Goal: Task Accomplishment & Management: Manage account settings

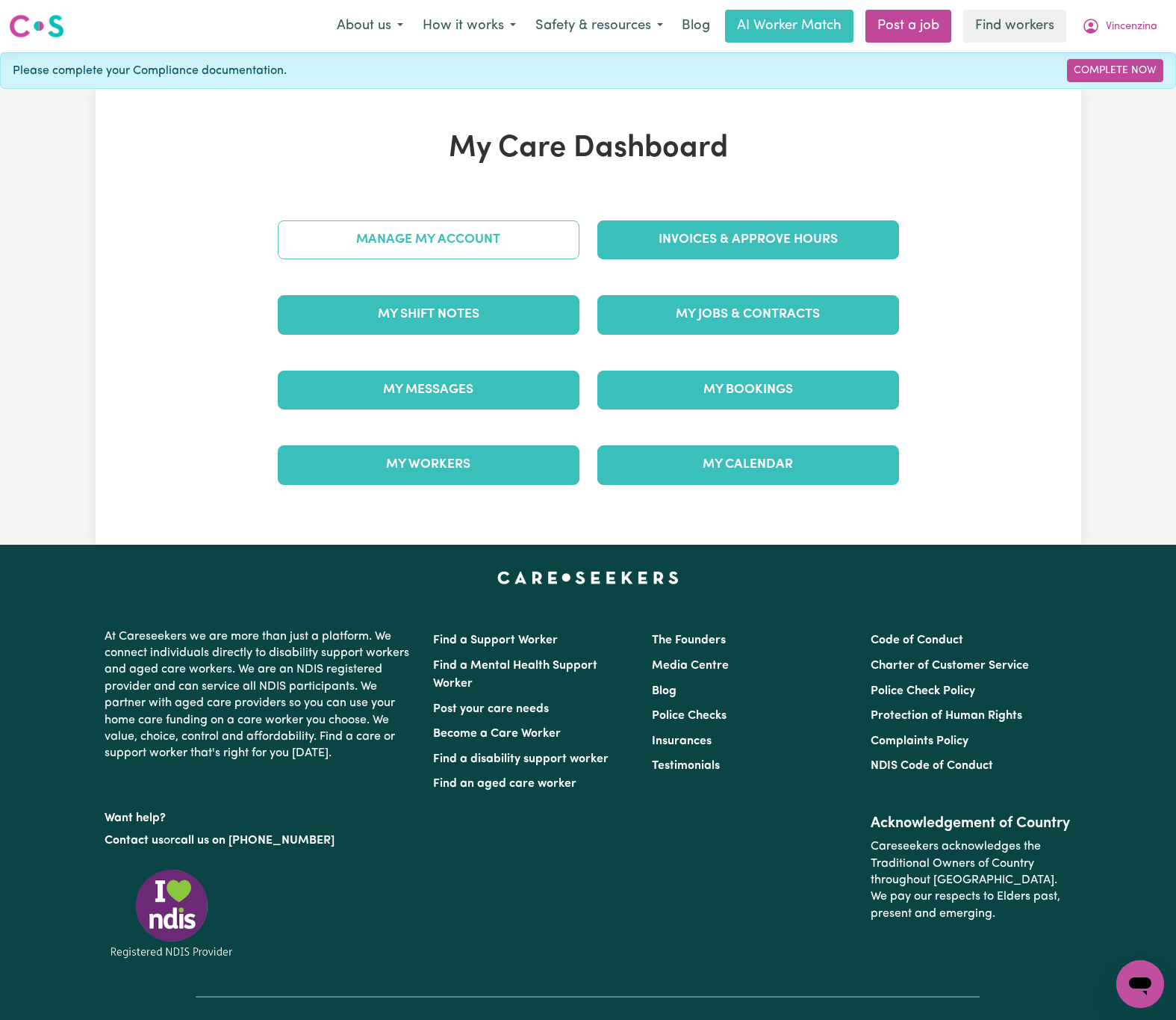
click at [565, 241] on link "Manage My Account" at bounding box center [428, 240] width 301 height 39
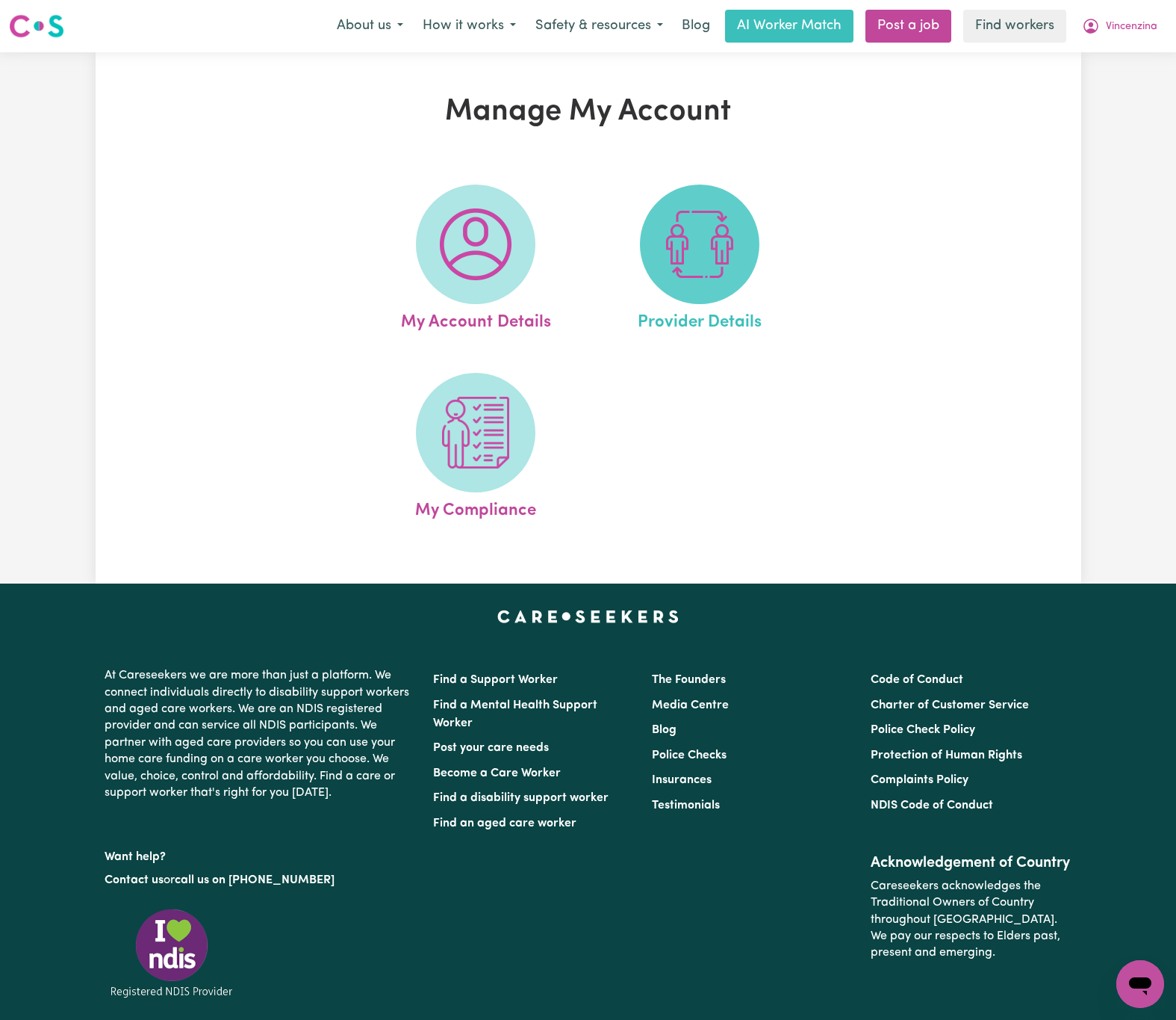
click at [645, 253] on span at bounding box center [700, 244] width 120 height 120
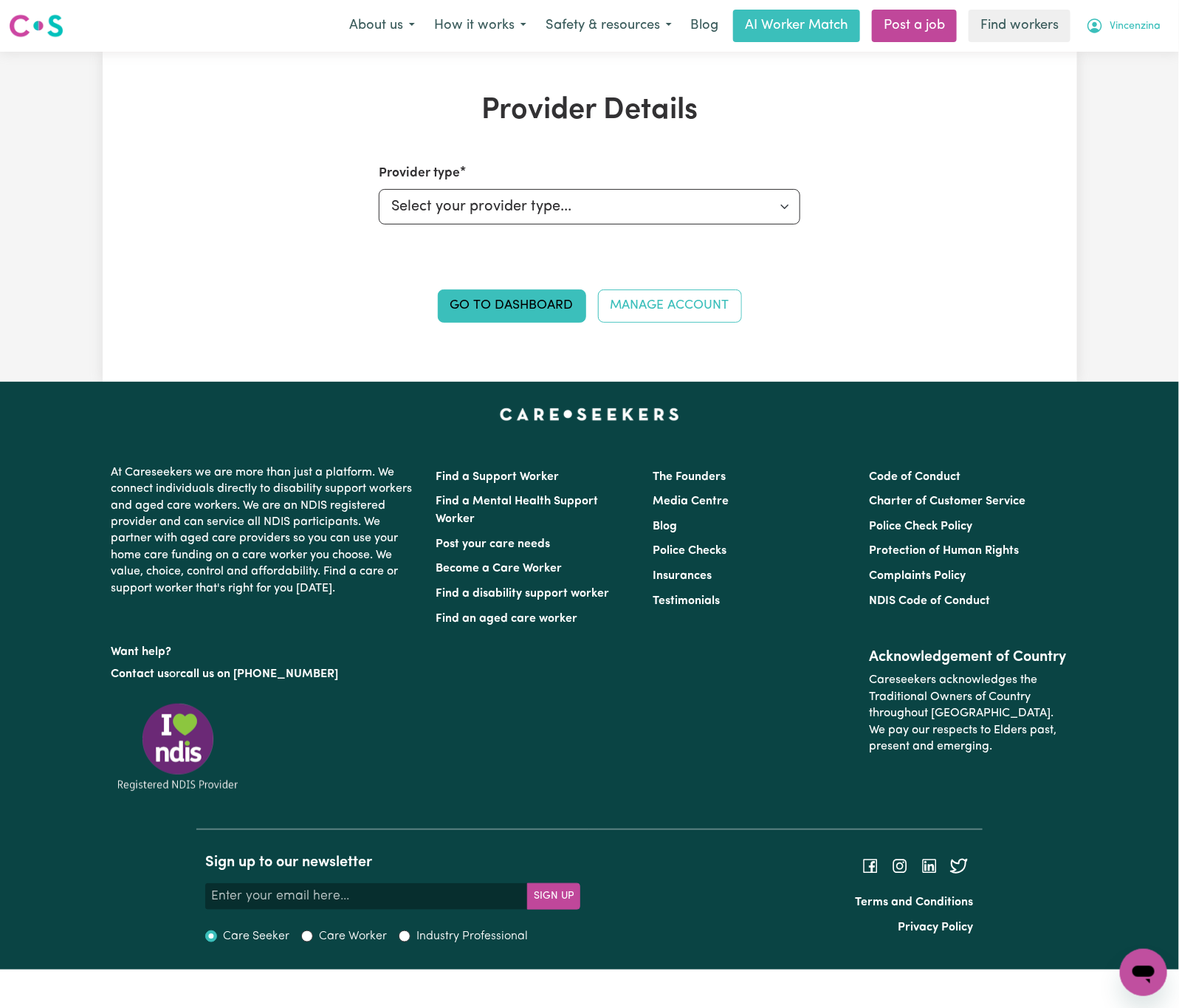
click at [1152, 29] on span "Vincenzina" at bounding box center [1134, 26] width 51 height 16
click at [1146, 56] on link "My Dashboard" at bounding box center [1111, 58] width 117 height 28
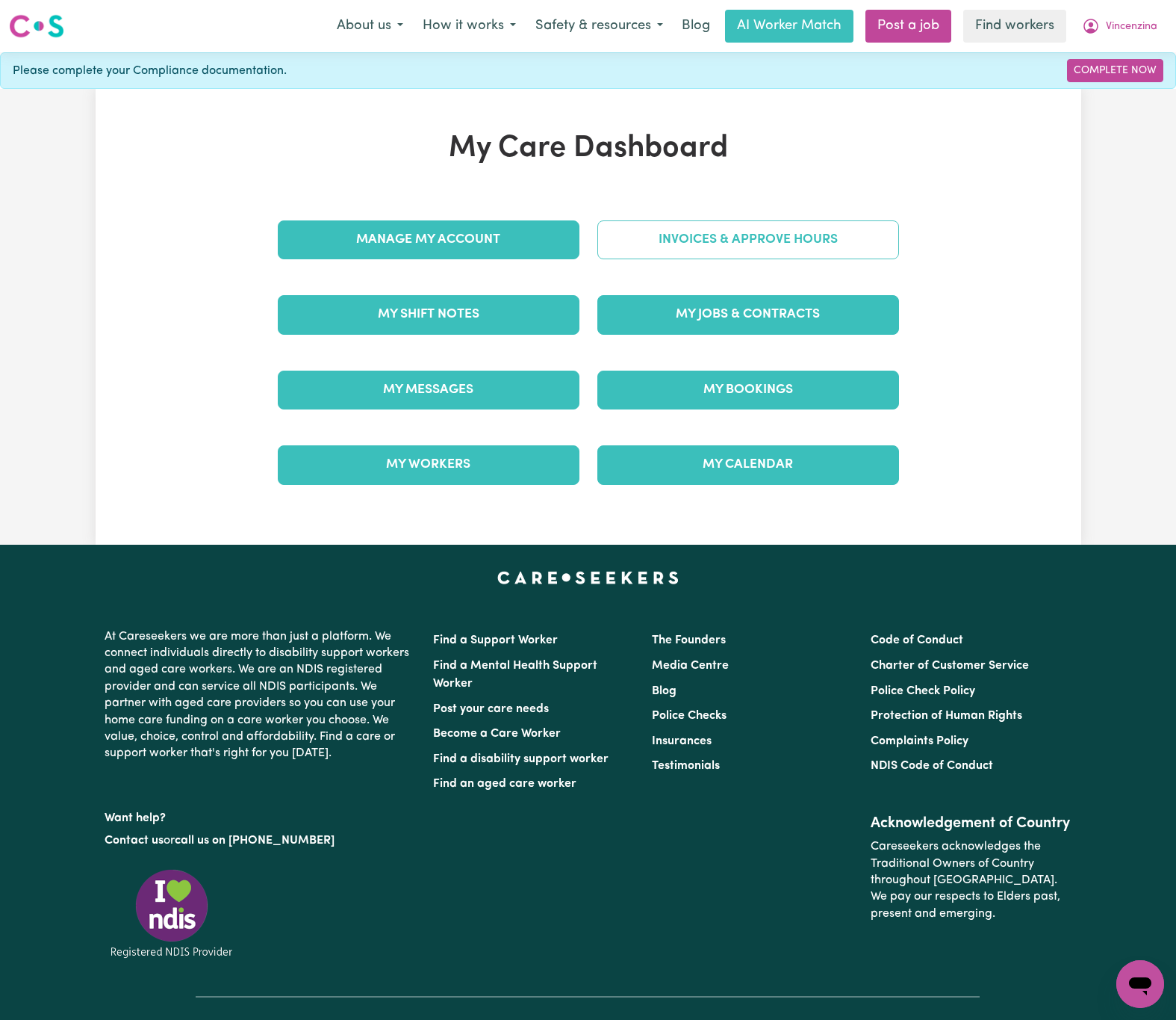
click at [879, 232] on link "Invoices & Approve Hours" at bounding box center [748, 240] width 301 height 39
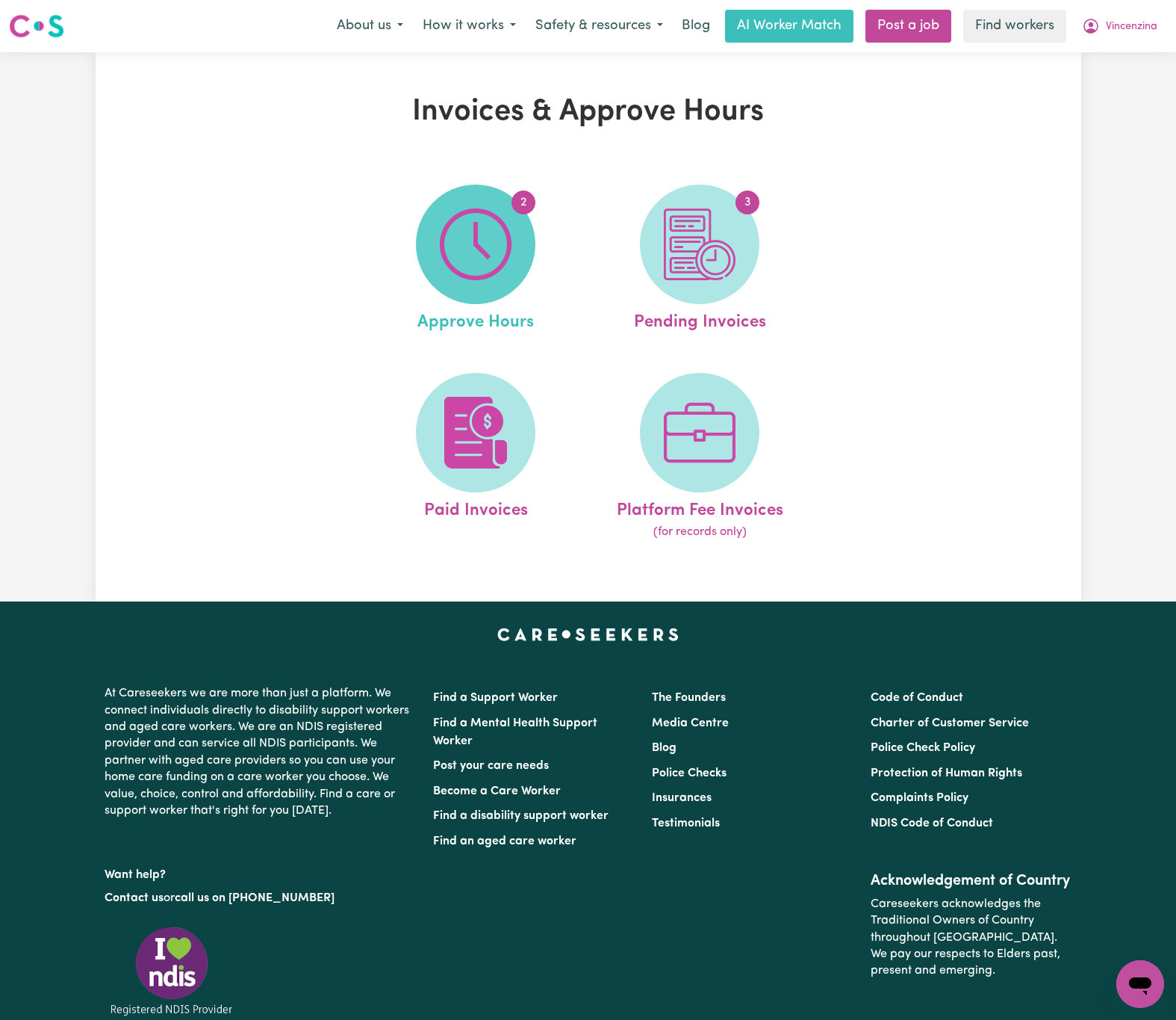
click at [455, 275] on img at bounding box center [475, 244] width 72 height 72
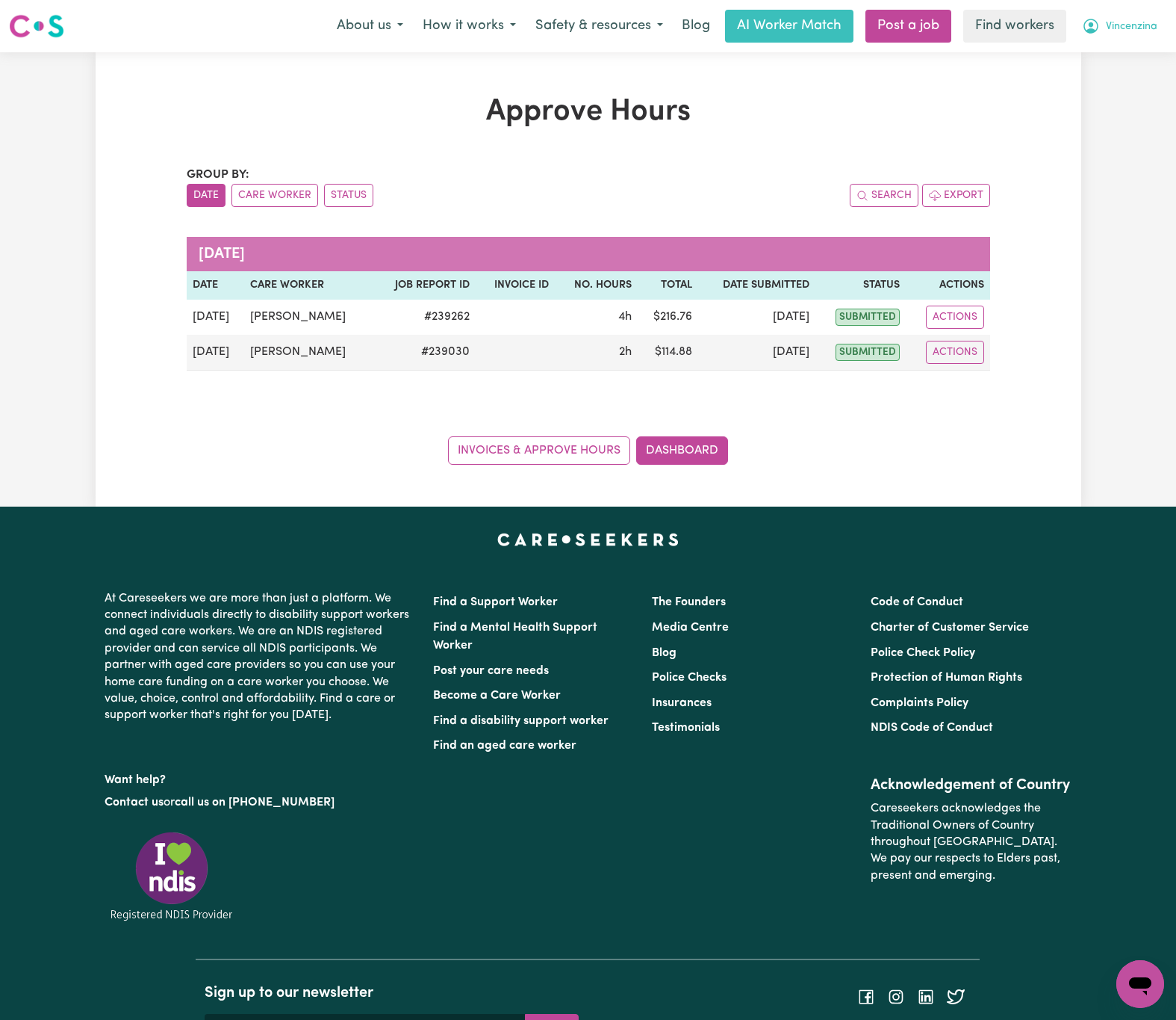
click at [1129, 28] on span "Vincenzina" at bounding box center [1131, 26] width 51 height 17
click at [1126, 56] on link "My Dashboard" at bounding box center [1107, 58] width 118 height 29
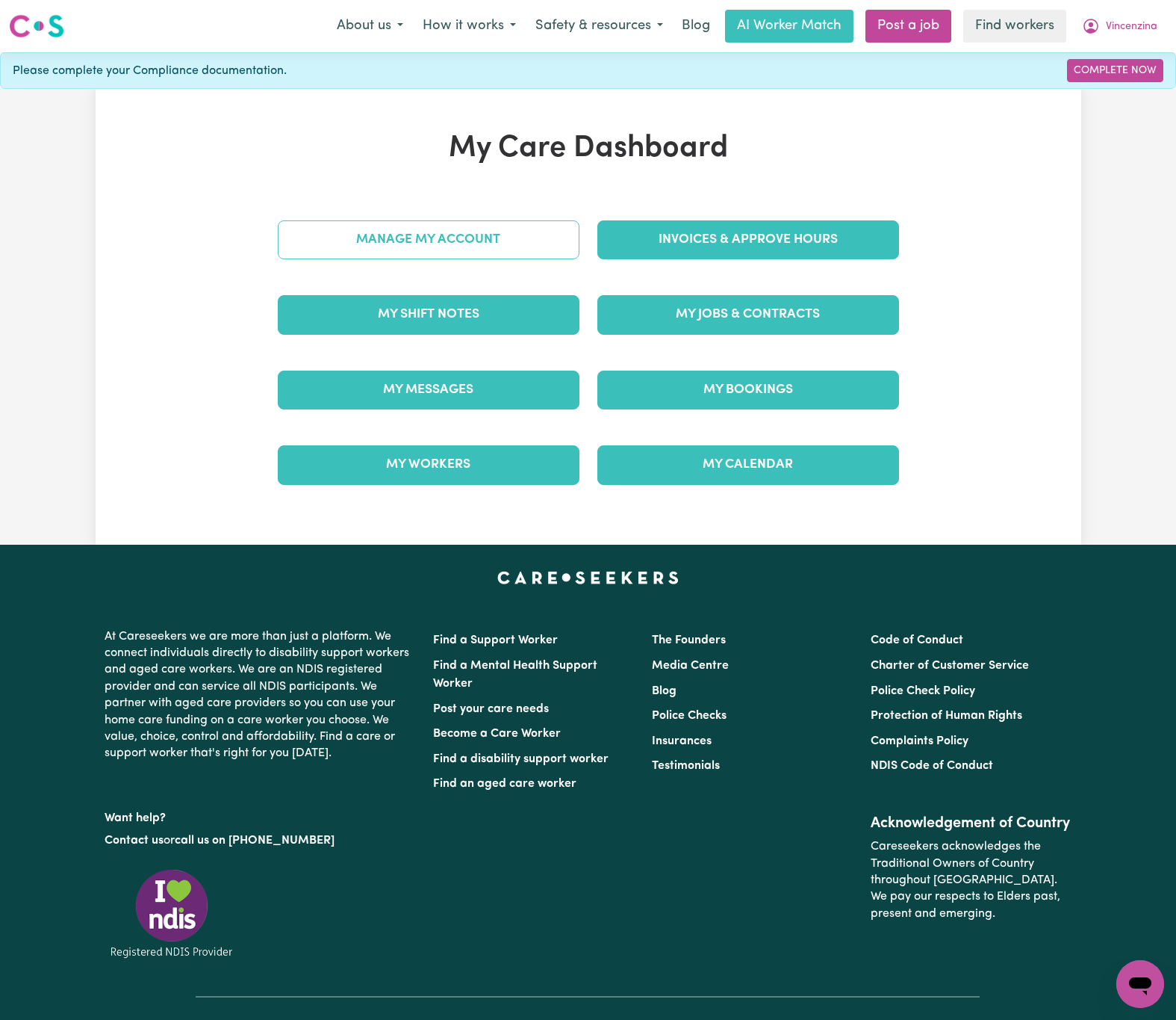
click at [540, 227] on link "Manage My Account" at bounding box center [428, 240] width 301 height 39
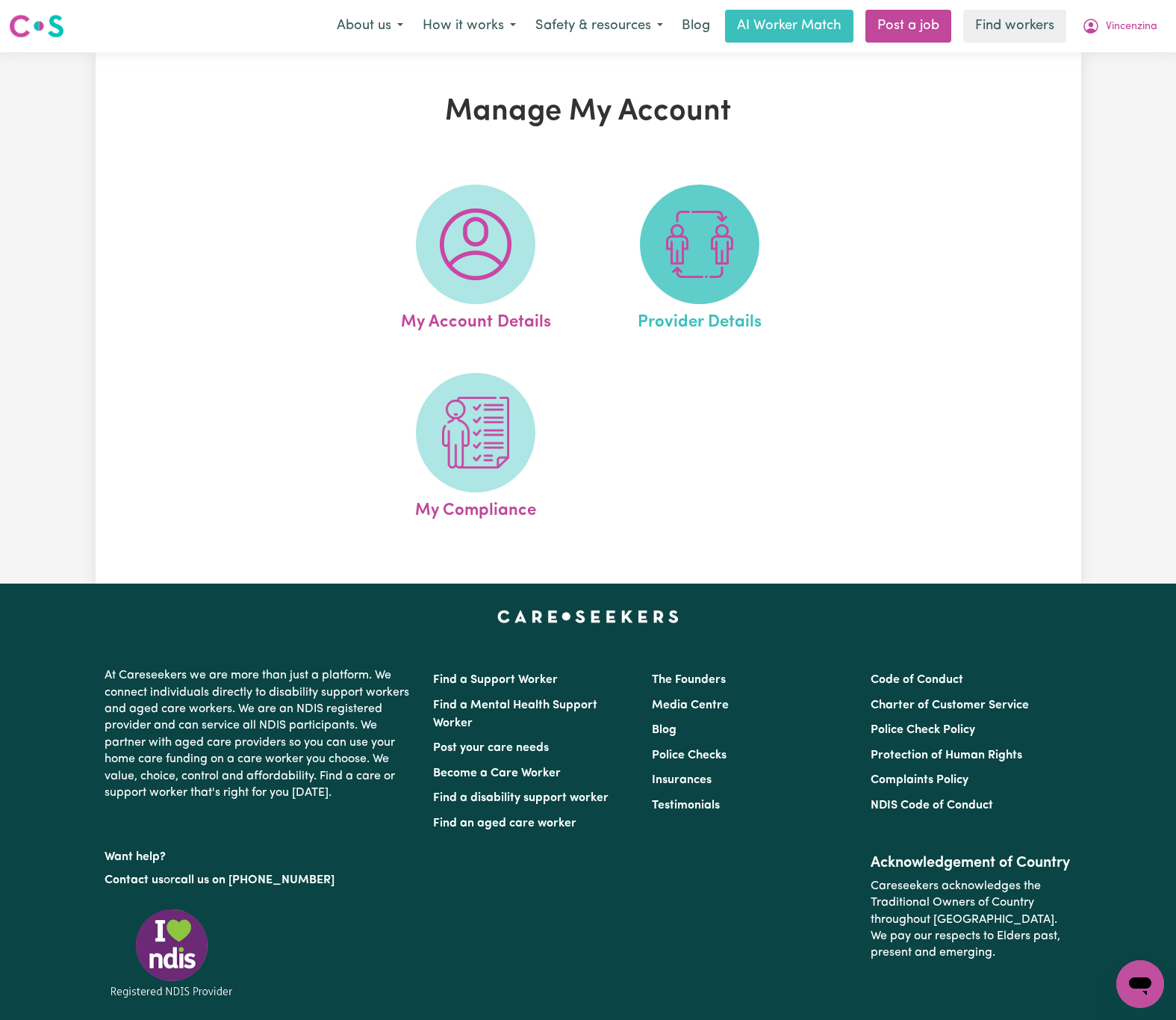
click at [689, 236] on img at bounding box center [699, 244] width 72 height 72
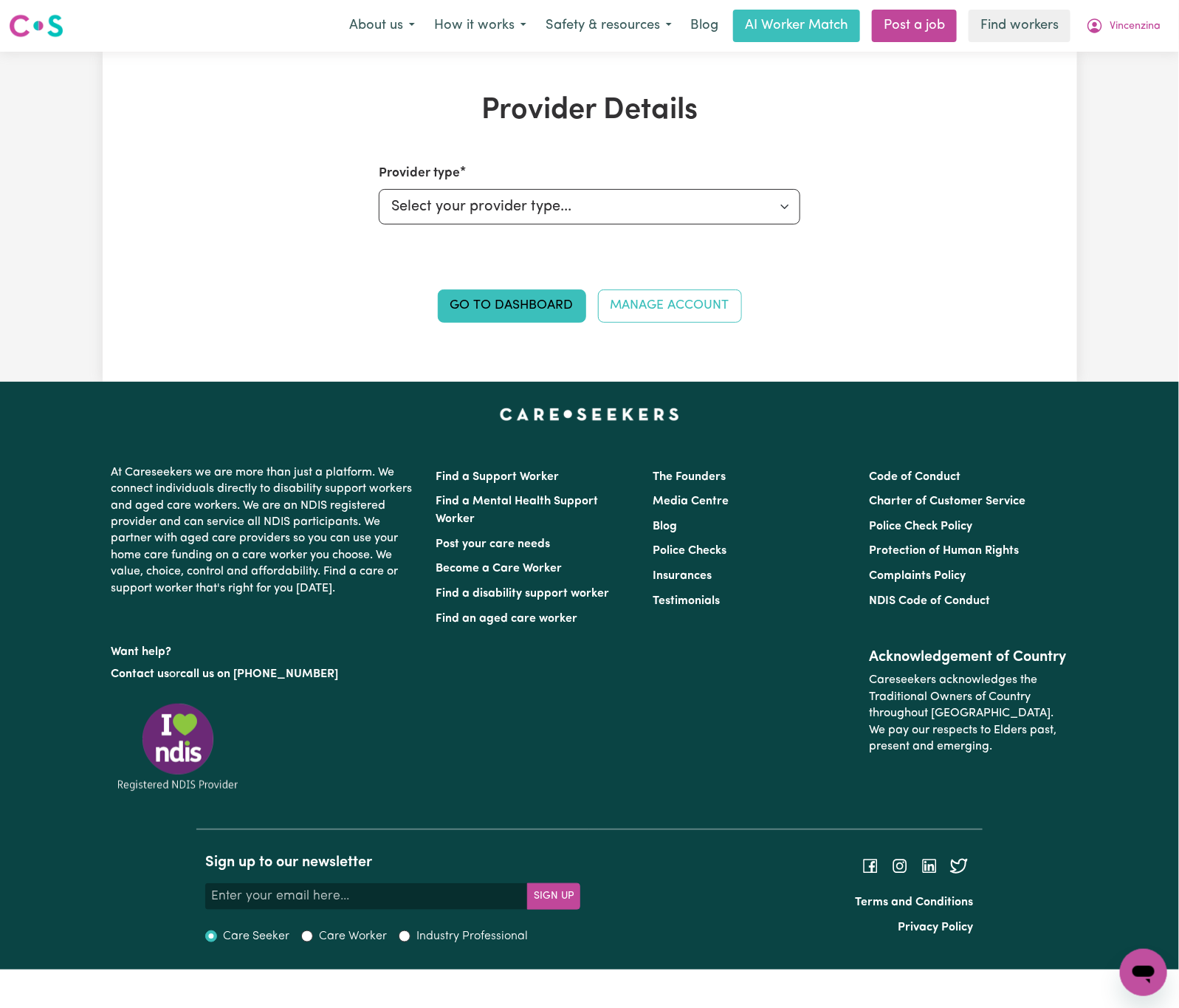
click at [1162, 27] on div "Menu About us How it works Safety & resources Blog AI Worker Match Post a job F…" at bounding box center [589, 26] width 1179 height 34
click at [1162, 27] on button "Vincenzina" at bounding box center [1123, 26] width 94 height 31
click at [1148, 55] on link "My Dashboard" at bounding box center [1111, 58] width 117 height 28
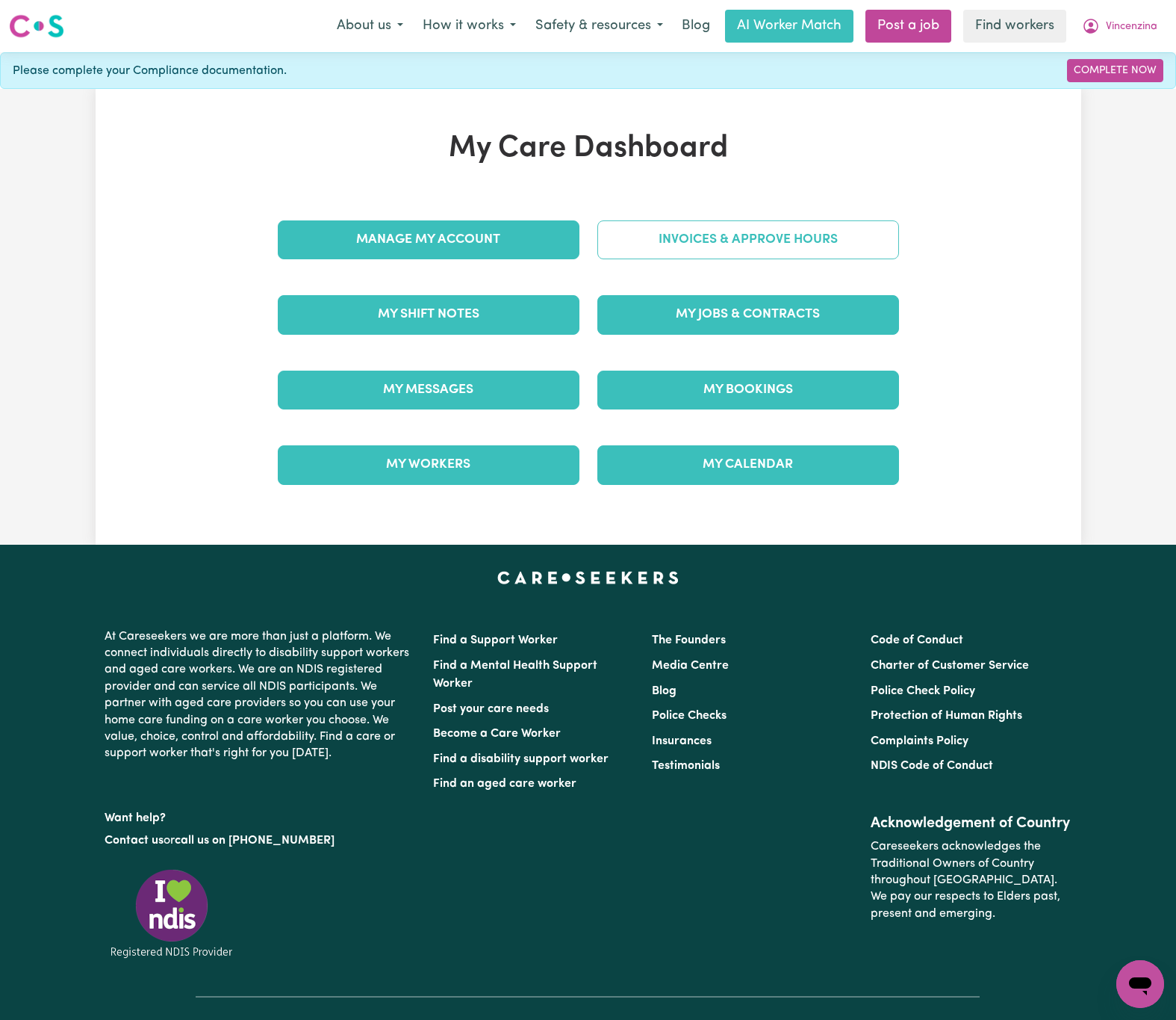
click at [899, 248] on div "Invoices & Approve Hours" at bounding box center [749, 240] width 320 height 75
click at [885, 248] on link "Invoices & Approve Hours" at bounding box center [748, 240] width 301 height 39
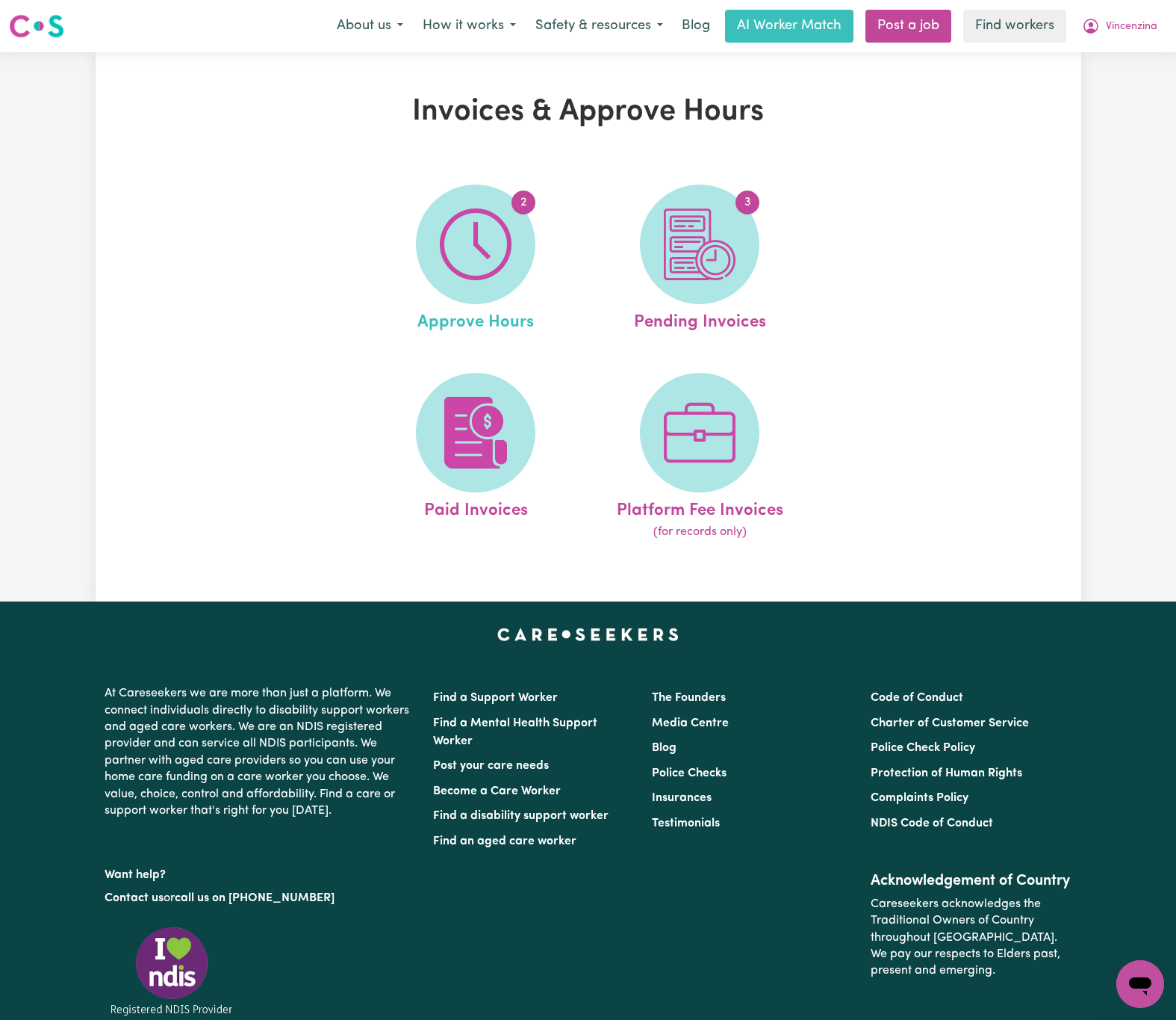
click at [556, 255] on link "2 Approve Hours" at bounding box center [476, 260] width 215 height 151
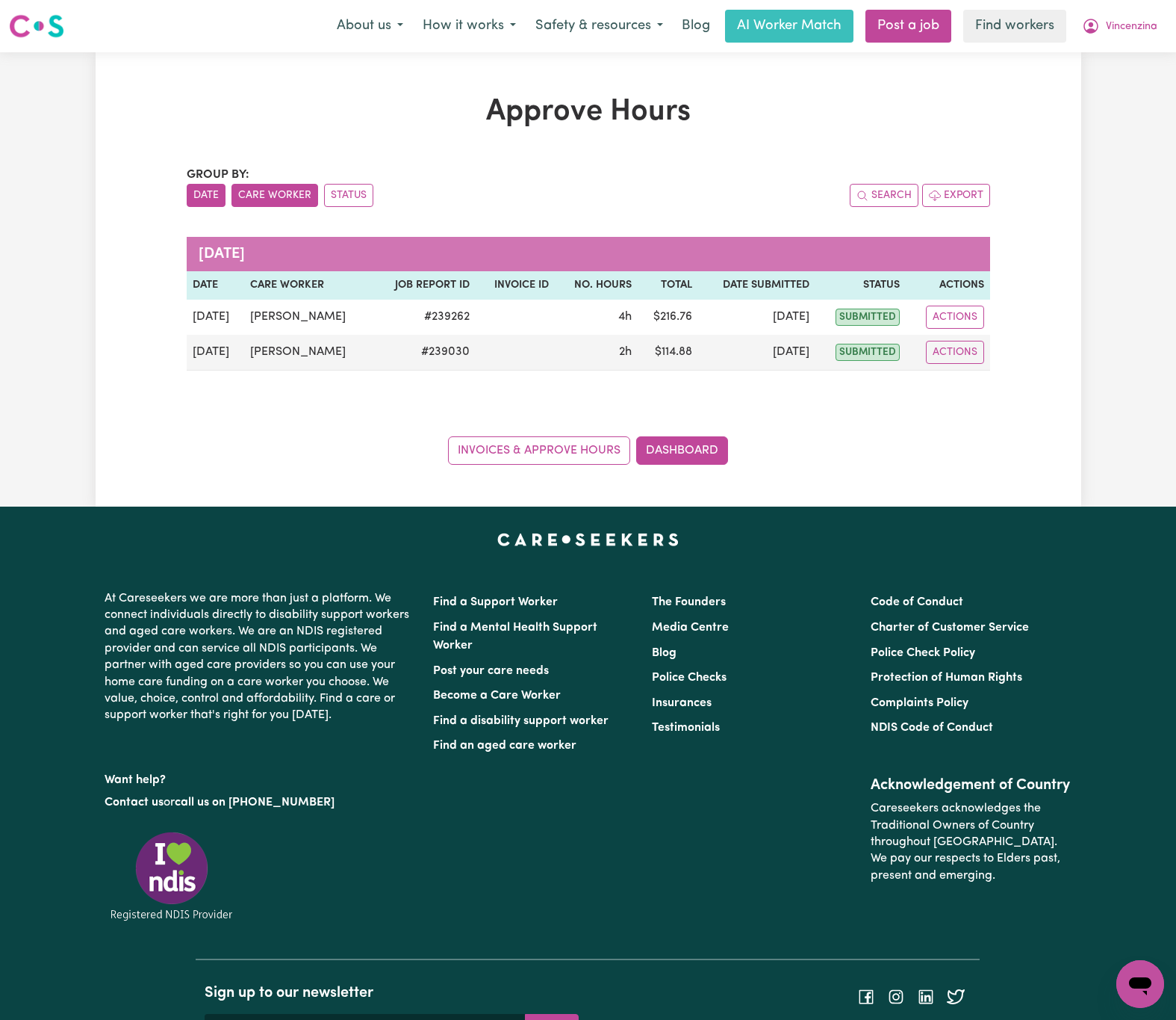
click at [265, 184] on button "Care Worker" at bounding box center [275, 195] width 87 height 23
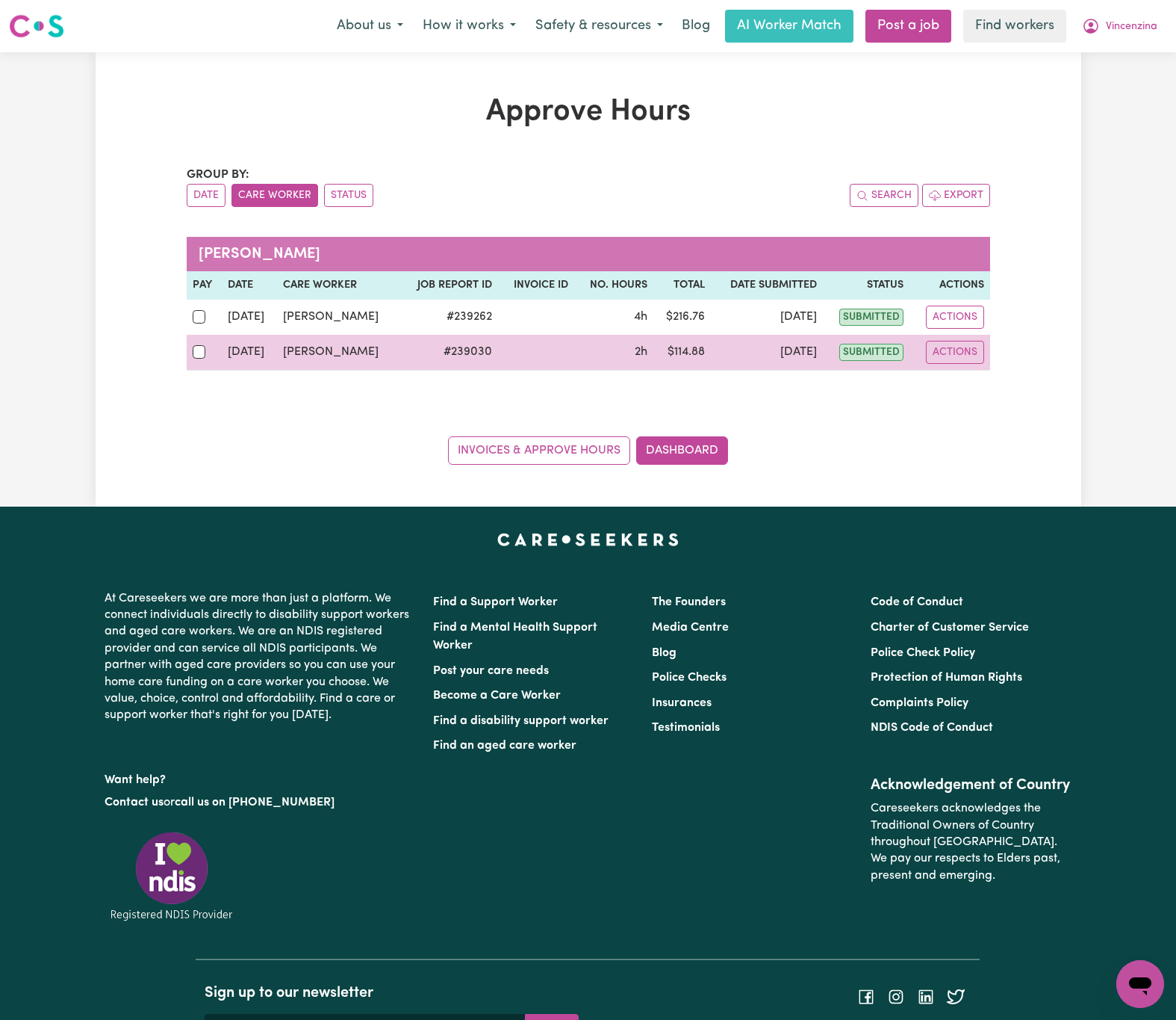
click at [189, 348] on td at bounding box center [204, 352] width 36 height 36
click at [195, 352] on input "checkbox" at bounding box center [199, 351] width 13 height 13
checkbox input "true"
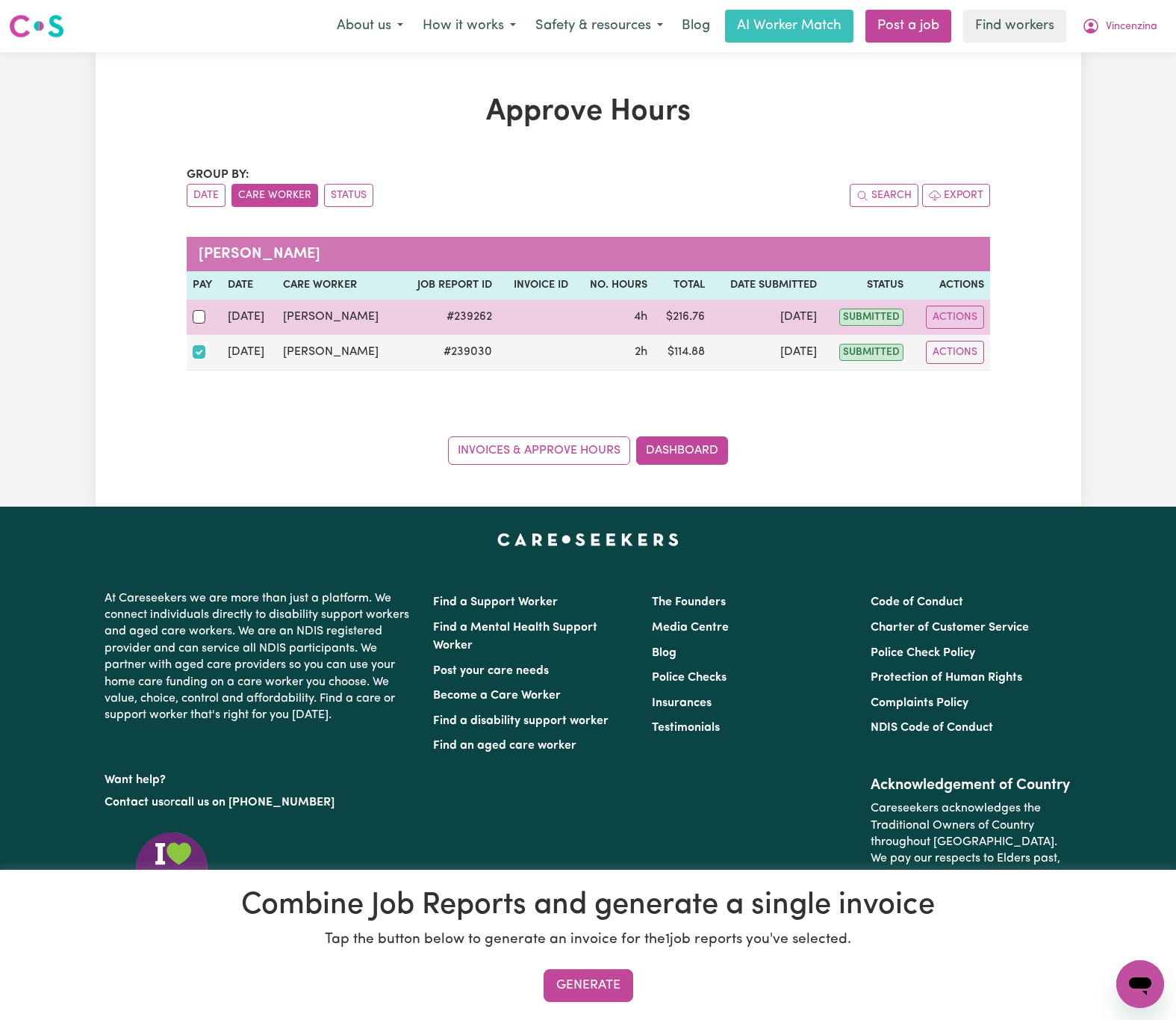
click at [200, 306] on td at bounding box center [204, 317] width 36 height 35
drag, startPoint x: 197, startPoint y: 319, endPoint x: 227, endPoint y: 339, distance: 36.1
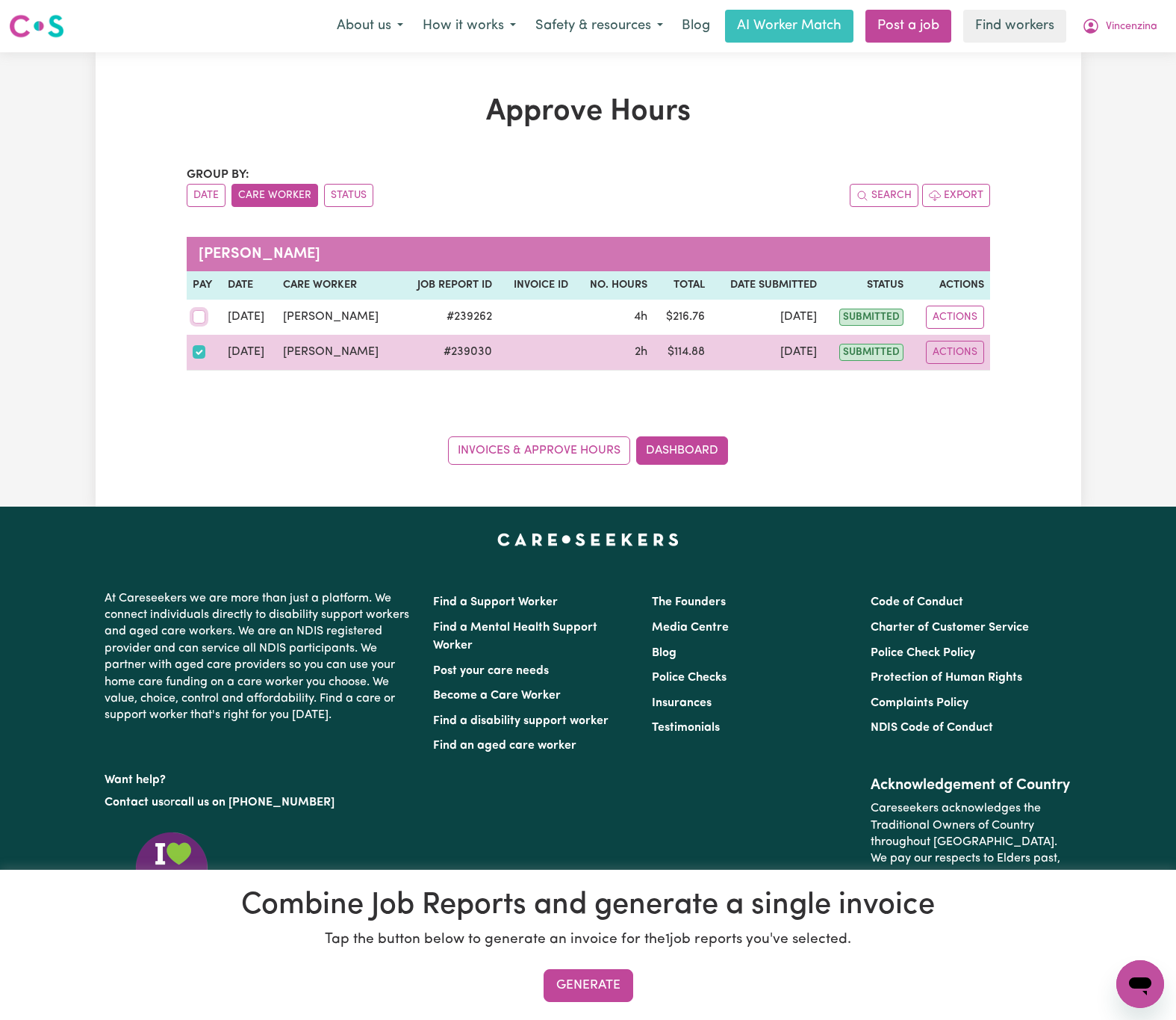
click at [197, 321] on input "checkbox" at bounding box center [199, 316] width 13 height 13
checkbox input "true"
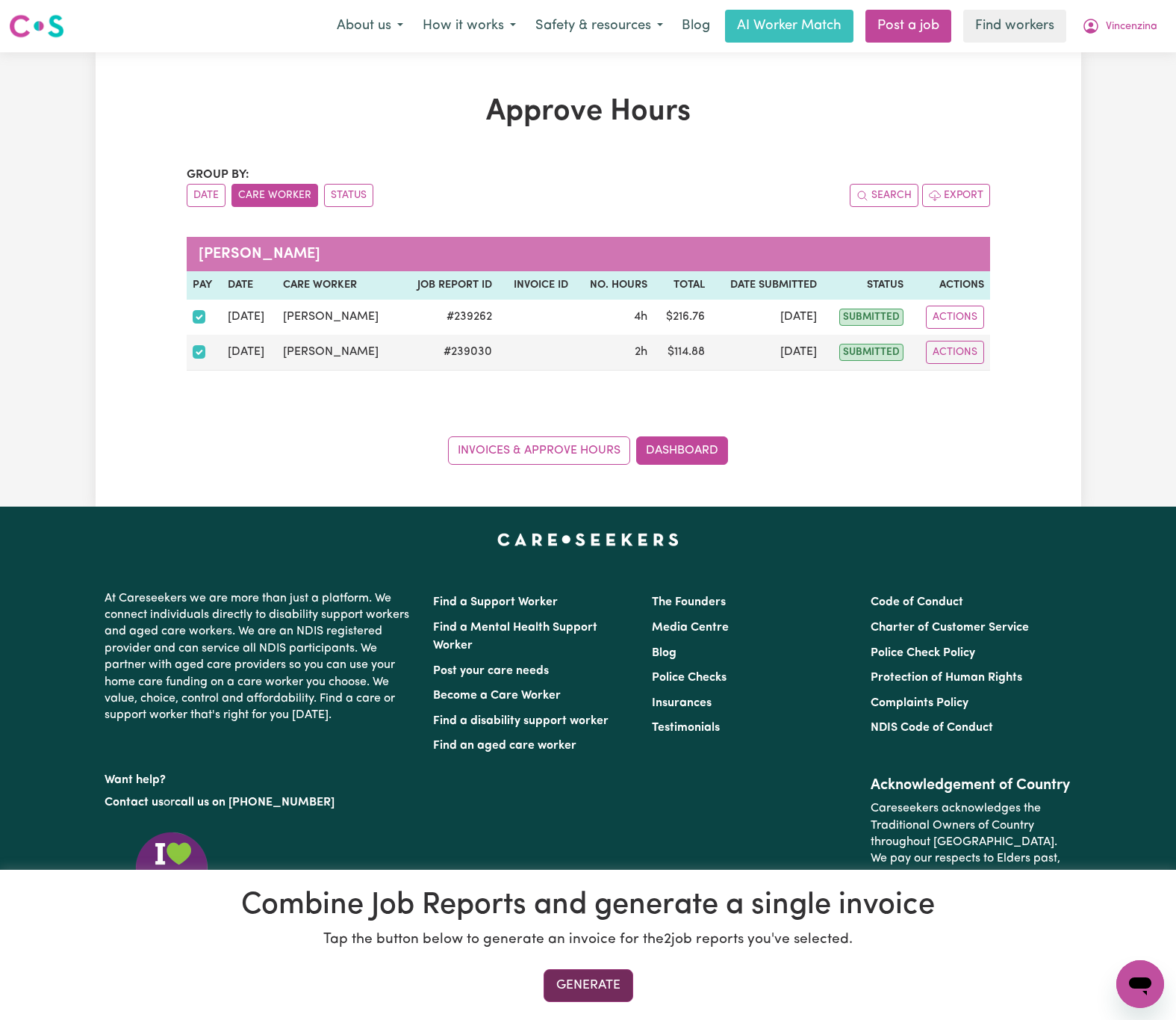
click at [603, 993] on button "Generate" at bounding box center [588, 985] width 89 height 33
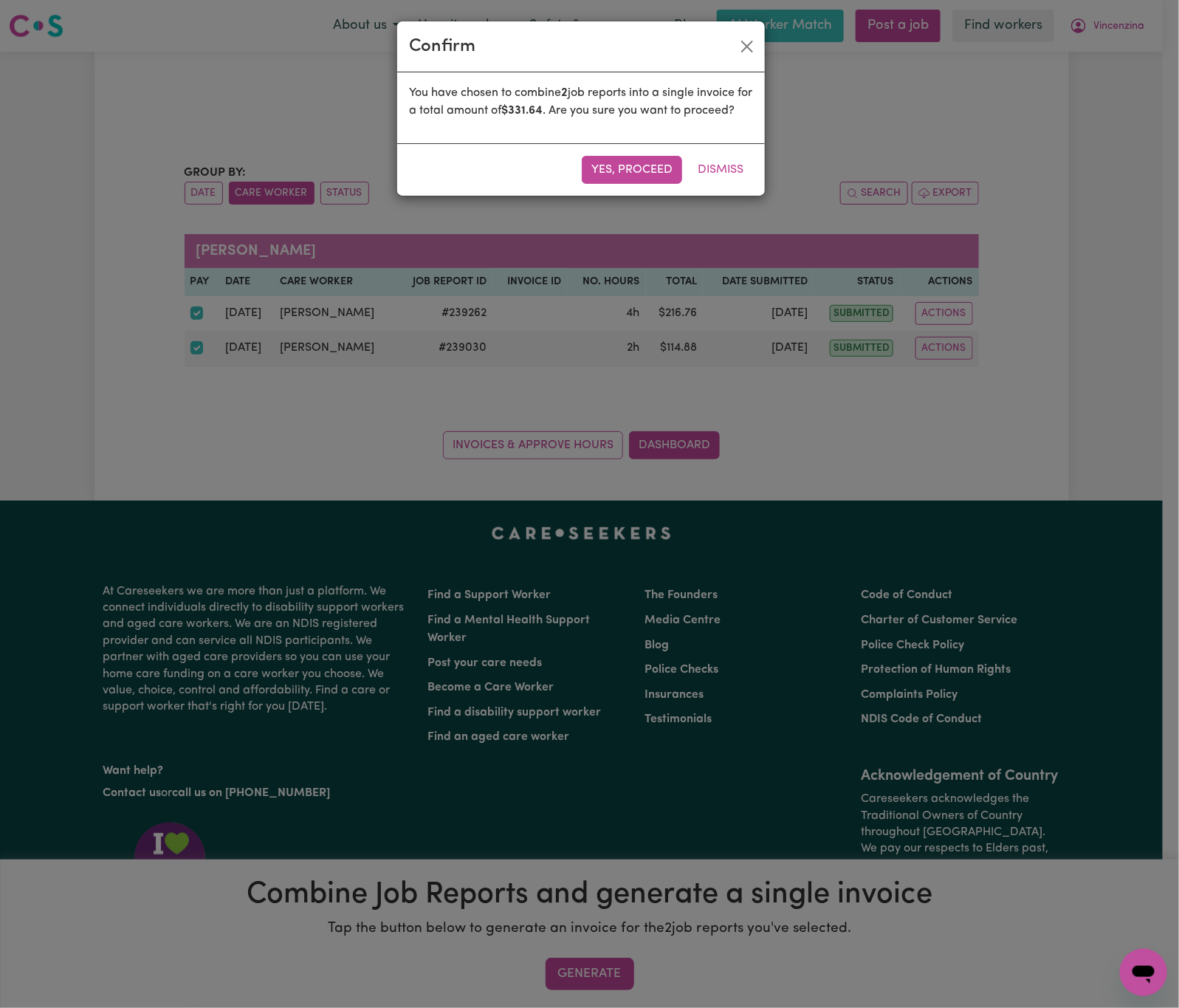
click at [656, 171] on div "Yes, proceed Dismiss" at bounding box center [581, 169] width 368 height 52
click at [653, 184] on button "Yes, proceed" at bounding box center [632, 169] width 100 height 28
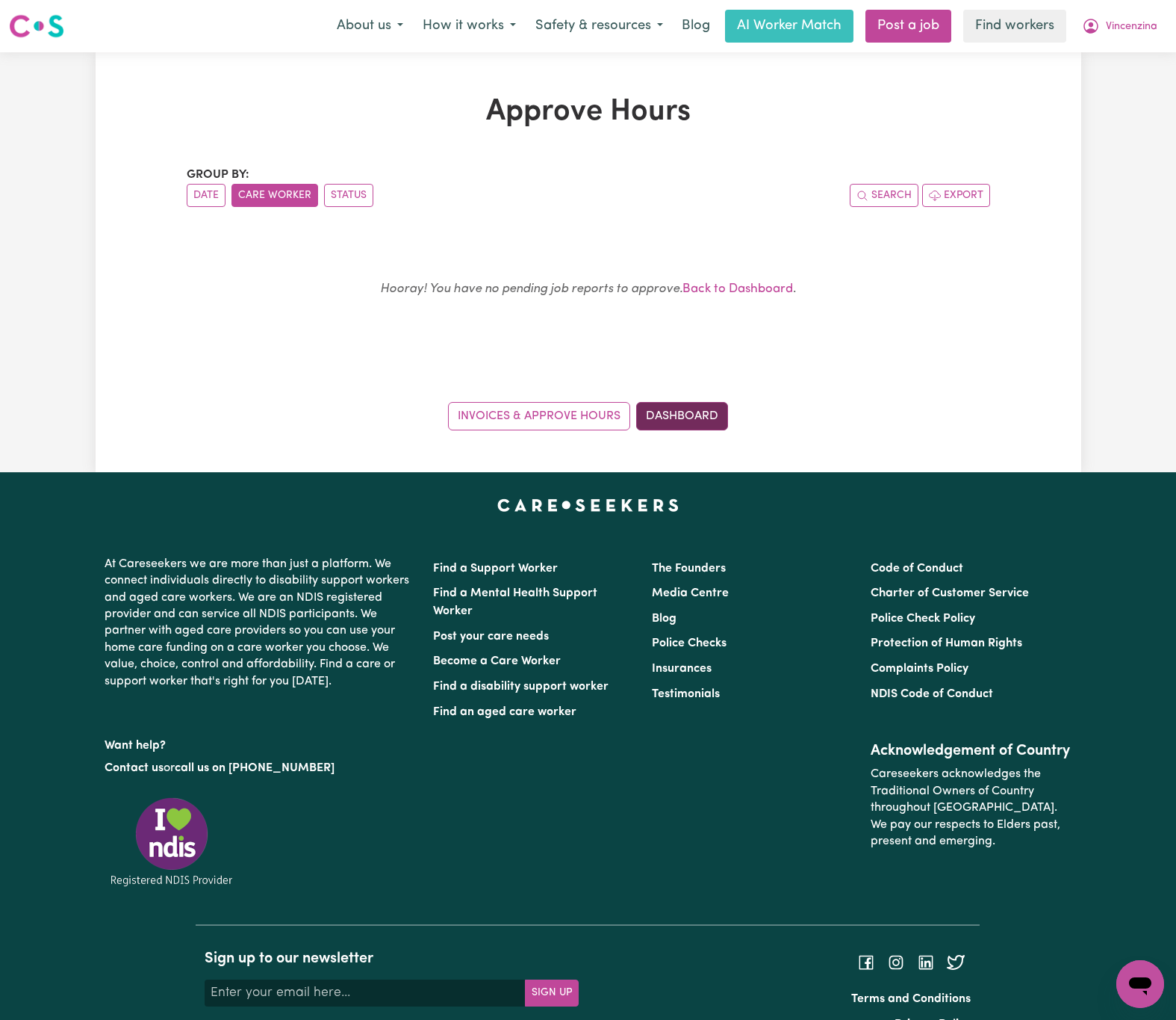
click at [701, 422] on link "Dashboard" at bounding box center [683, 416] width 92 height 29
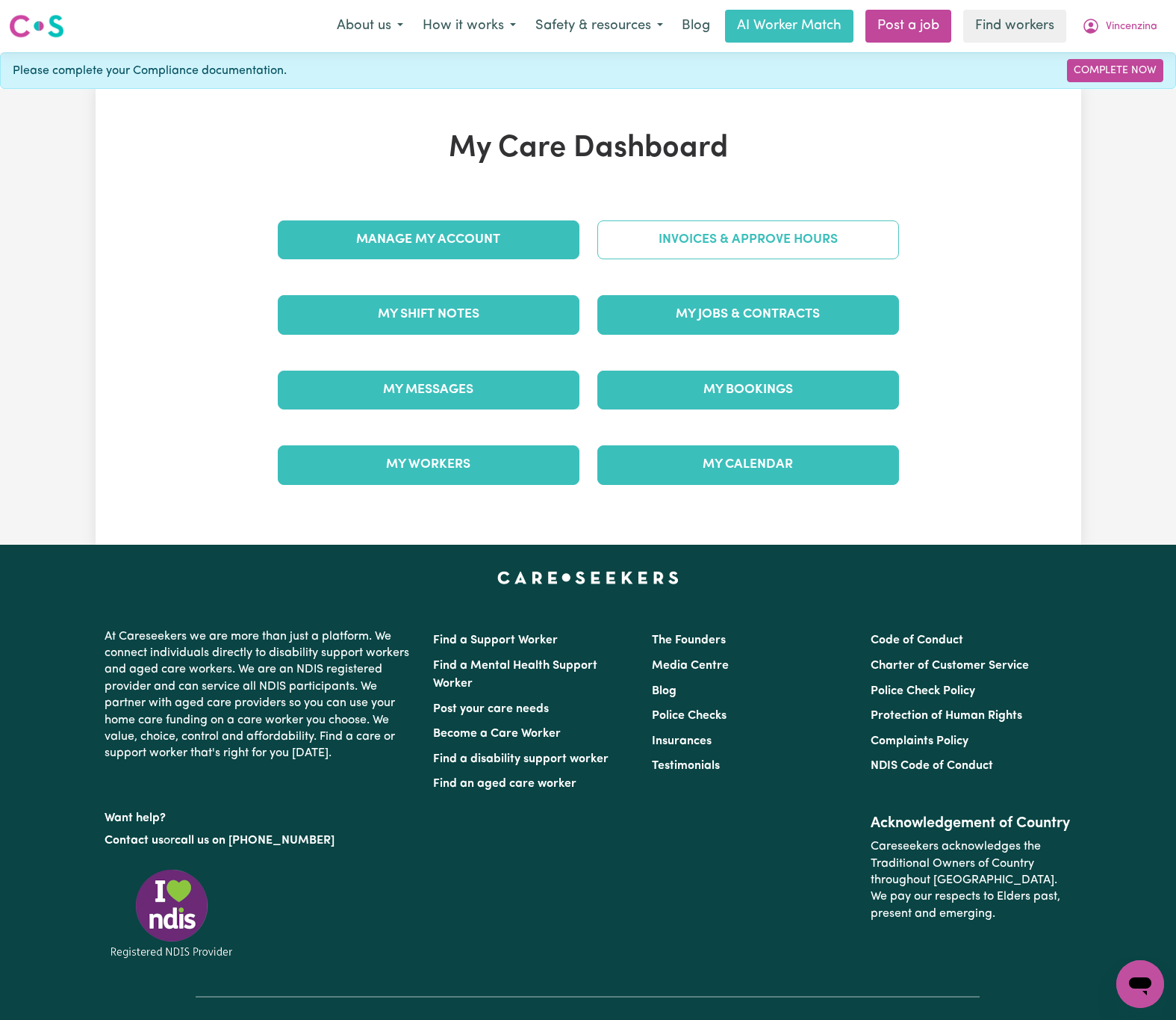
click at [693, 229] on link "Invoices & Approve Hours" at bounding box center [748, 240] width 301 height 39
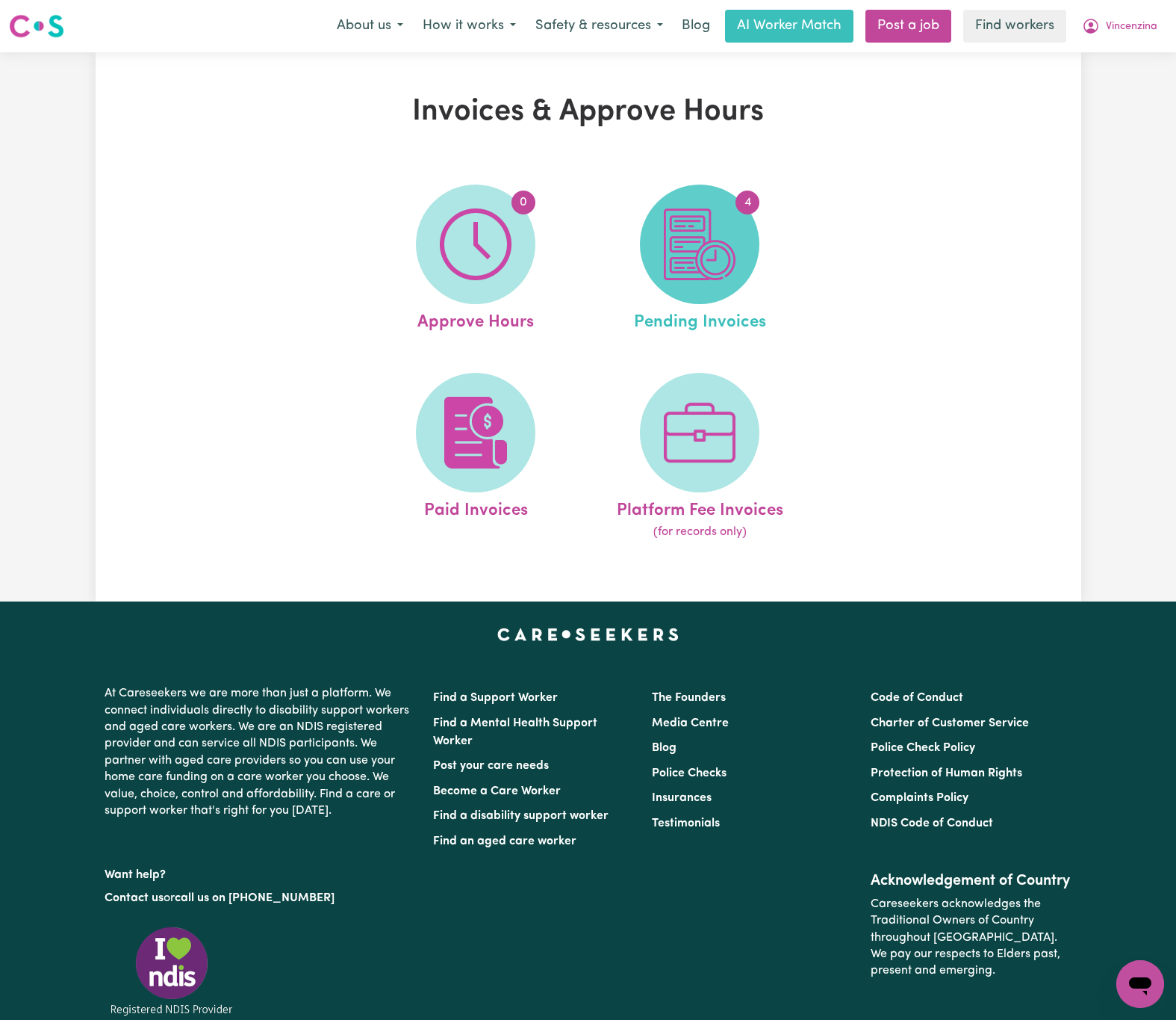
click at [708, 260] on img at bounding box center [699, 244] width 72 height 72
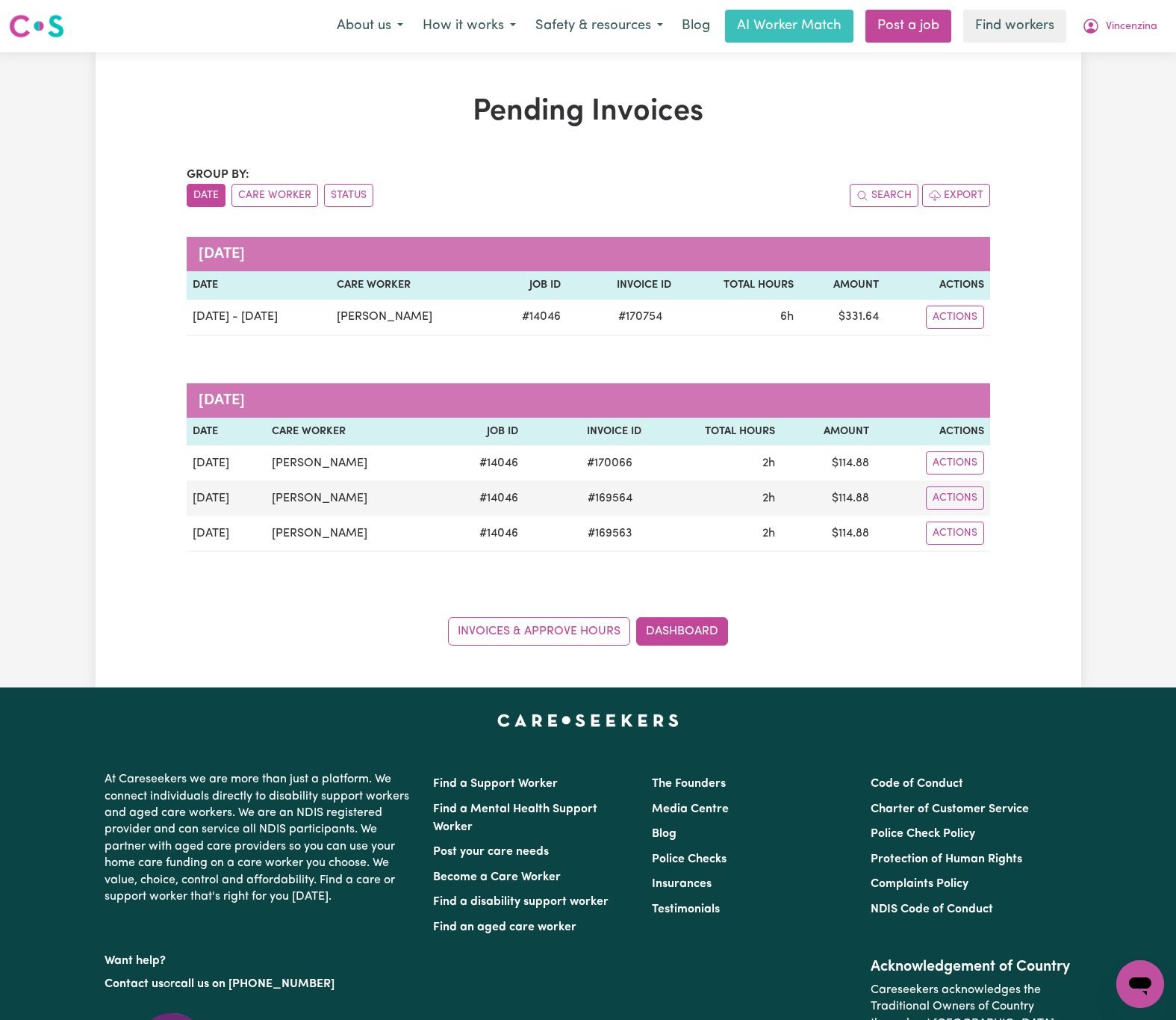
click at [61, 274] on div "Pending Invoices Group by: Date Care Worker Status Search Export [DATE] Date Ca…" at bounding box center [588, 369] width 1176 height 635
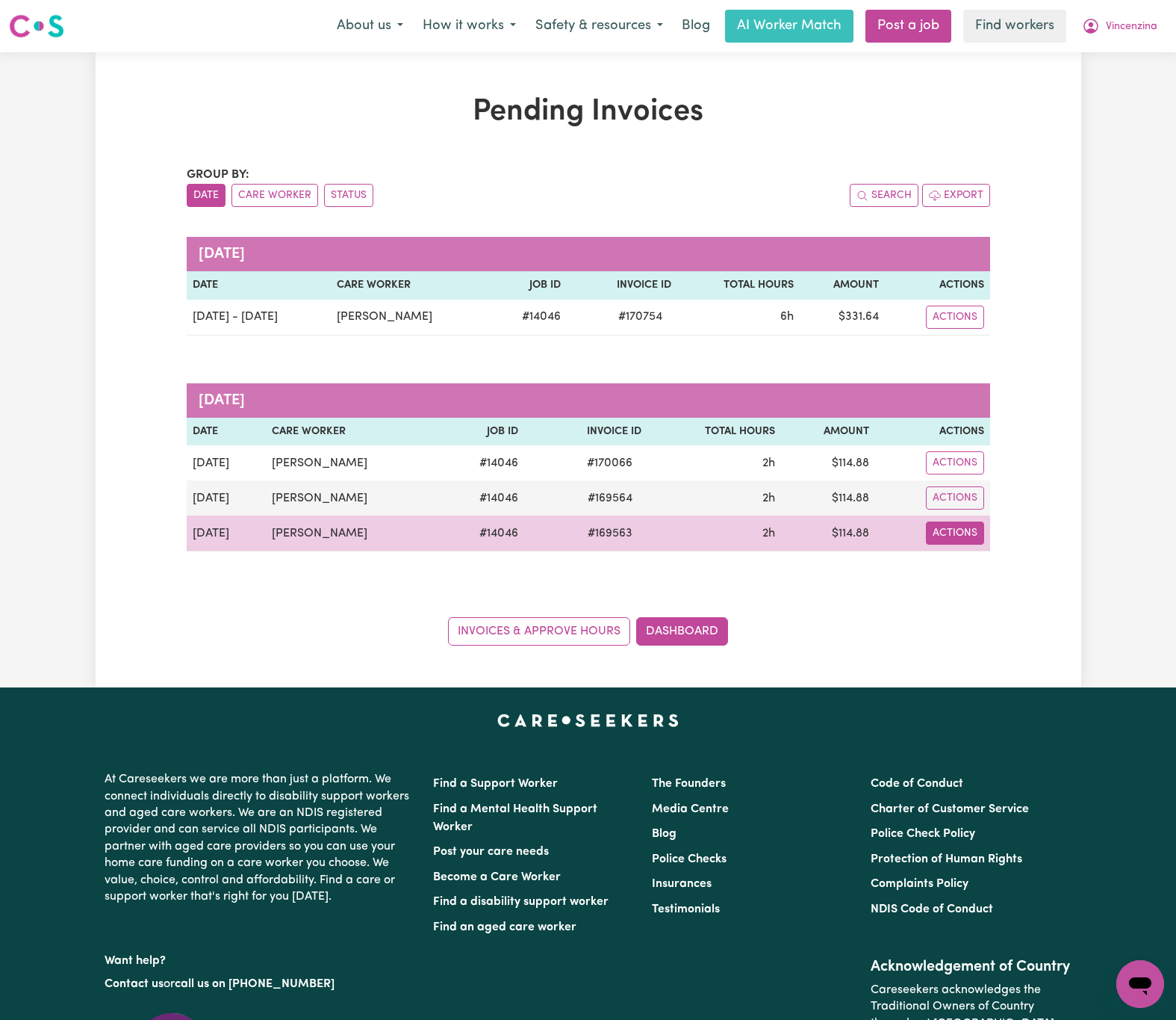
click at [973, 328] on button "Actions" at bounding box center [955, 317] width 58 height 23
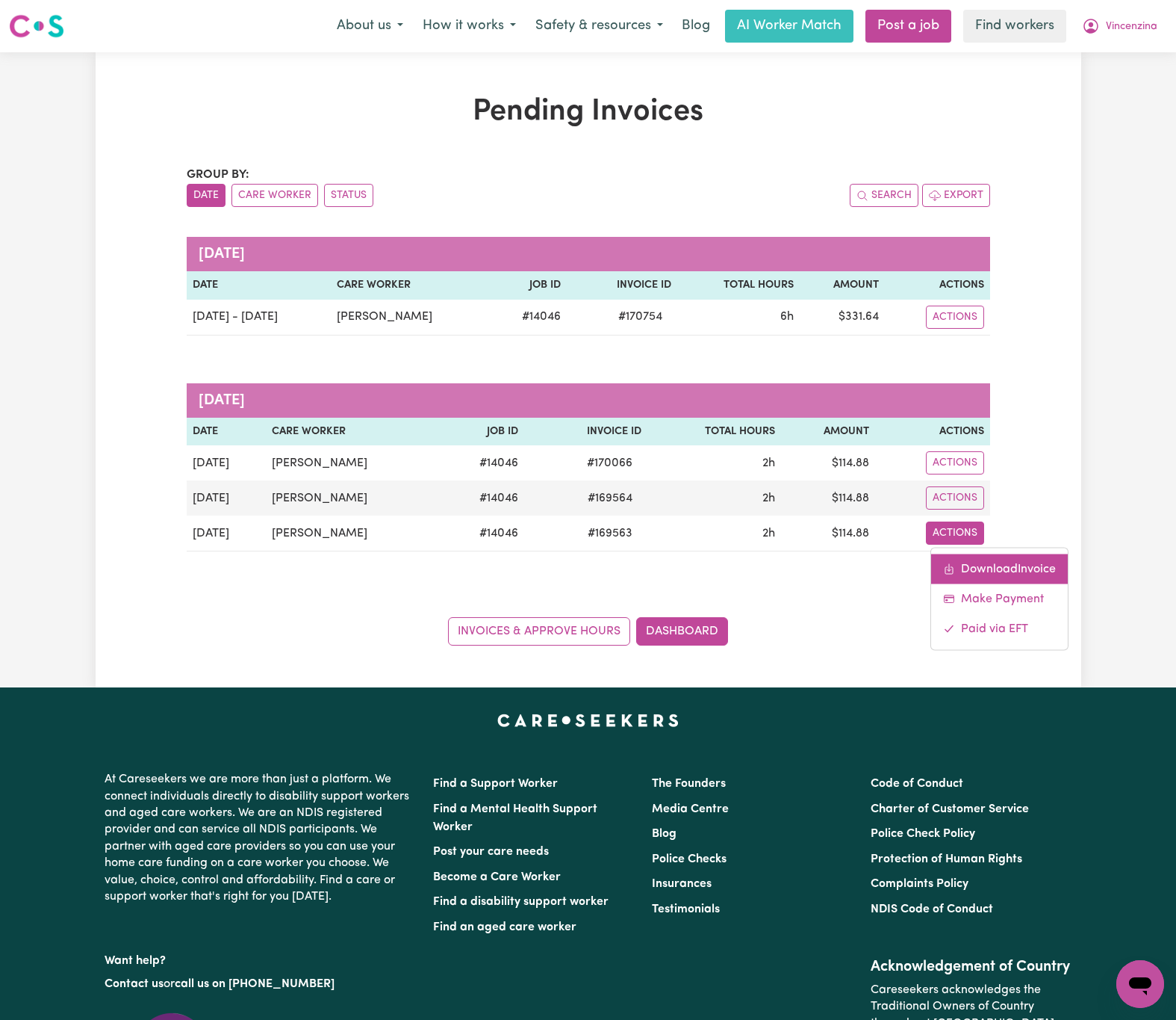
click at [1014, 569] on link "Download Invoice" at bounding box center [999, 569] width 136 height 30
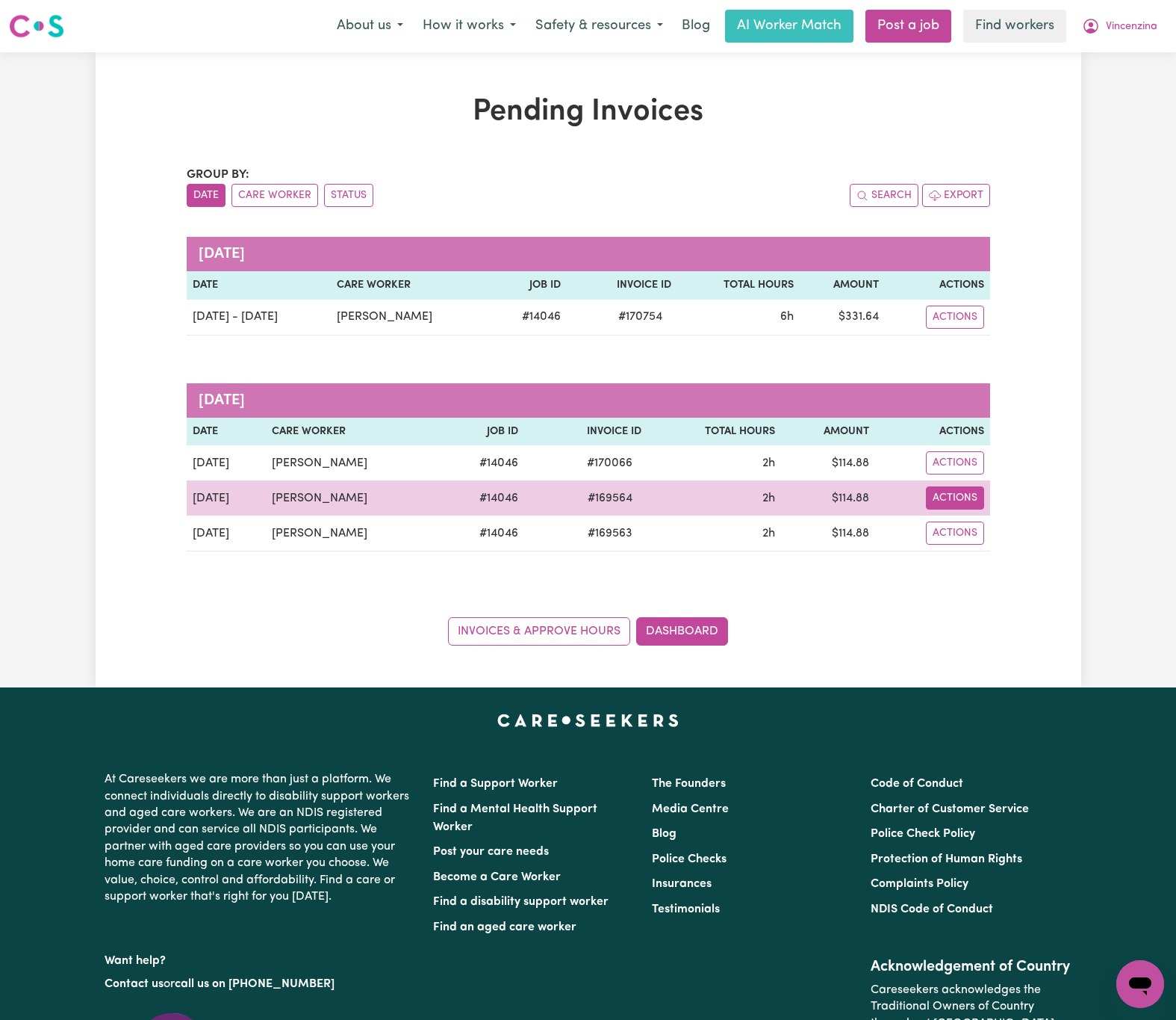
click at [964, 328] on button "Actions" at bounding box center [955, 317] width 58 height 23
click at [1054, 527] on link "Download Invoice" at bounding box center [999, 534] width 136 height 30
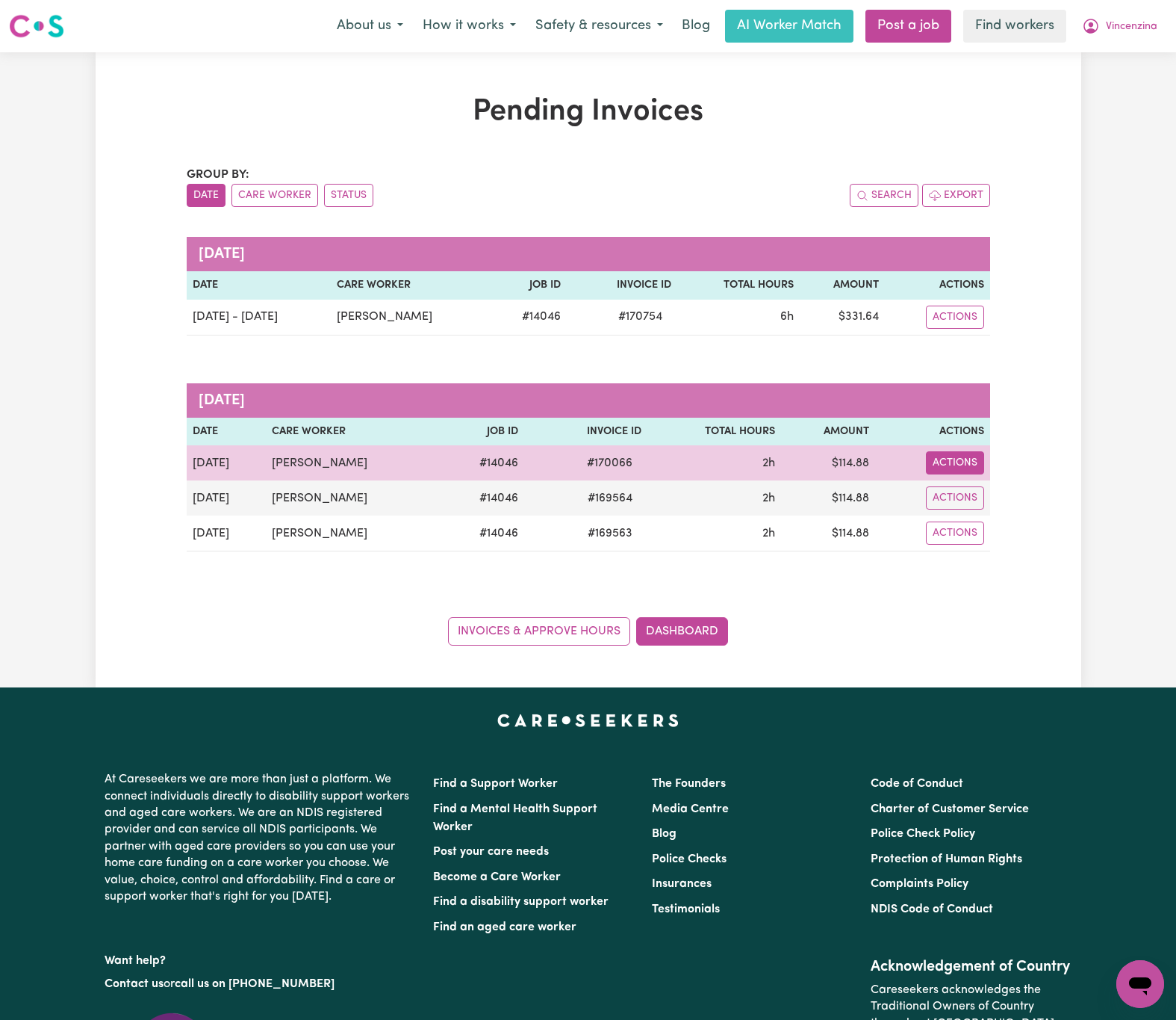
click at [968, 328] on button "Actions" at bounding box center [955, 317] width 58 height 23
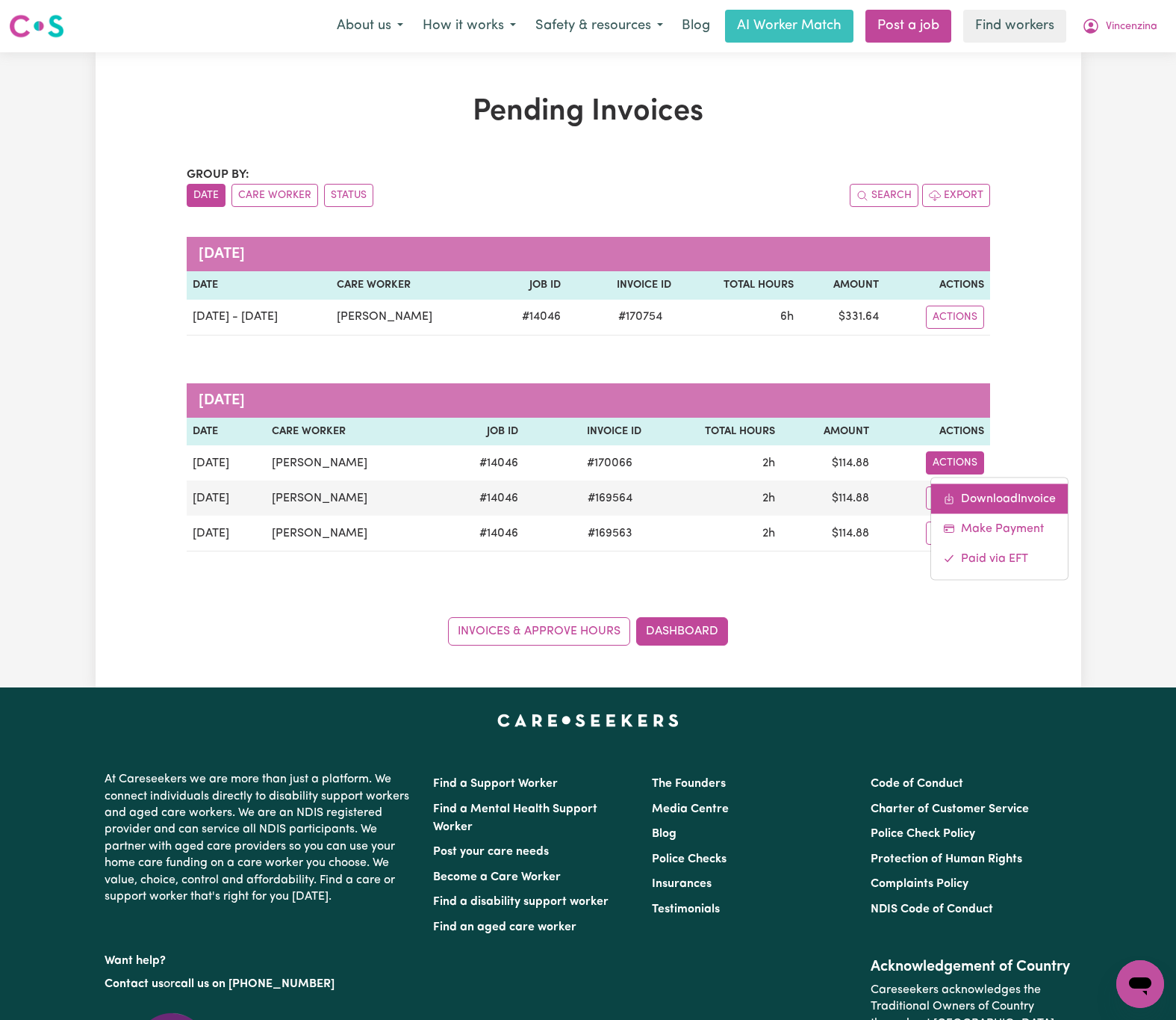
click at [1017, 502] on link "Download Invoice" at bounding box center [999, 499] width 136 height 30
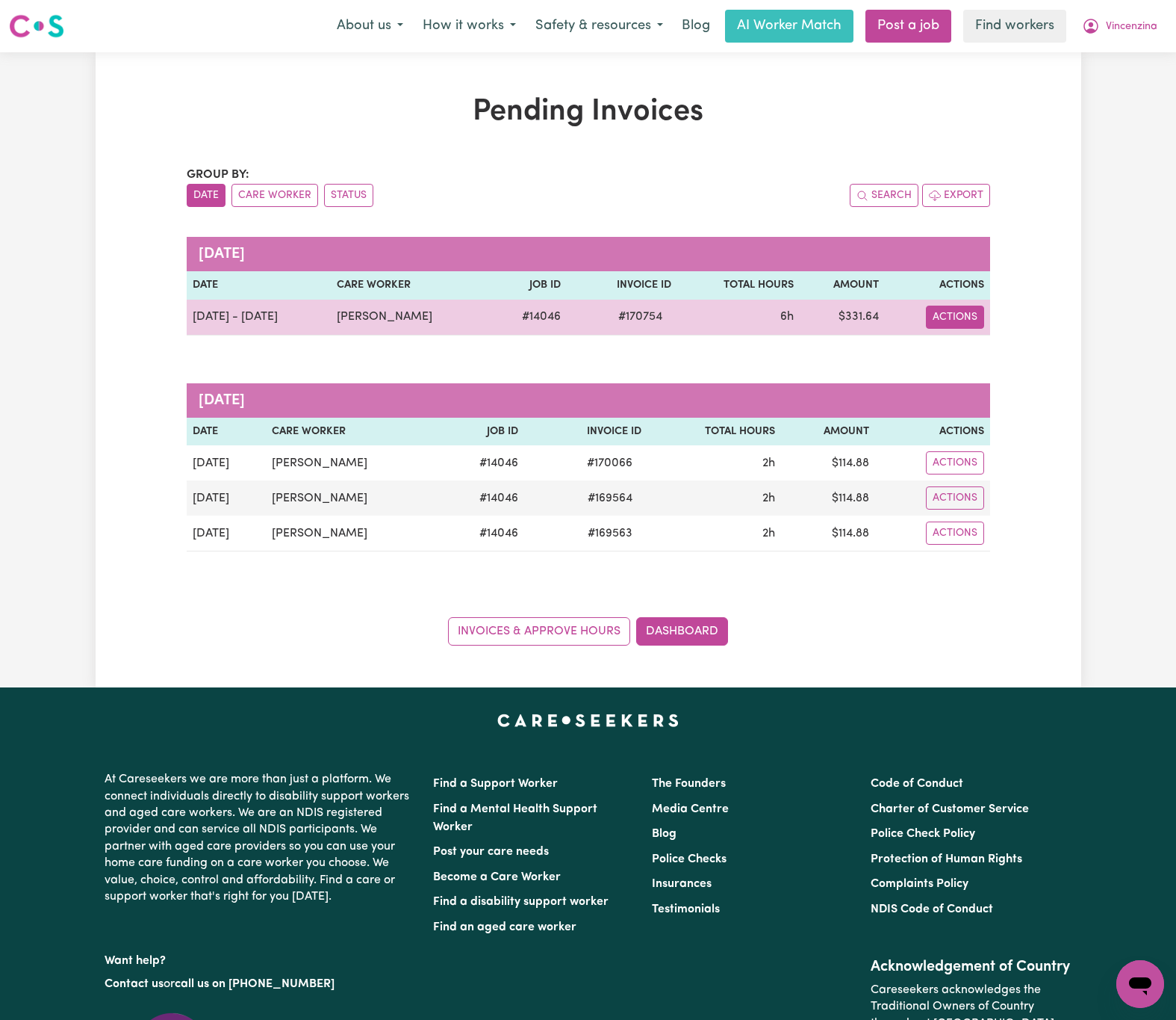
click at [977, 317] on button "Actions" at bounding box center [955, 317] width 58 height 23
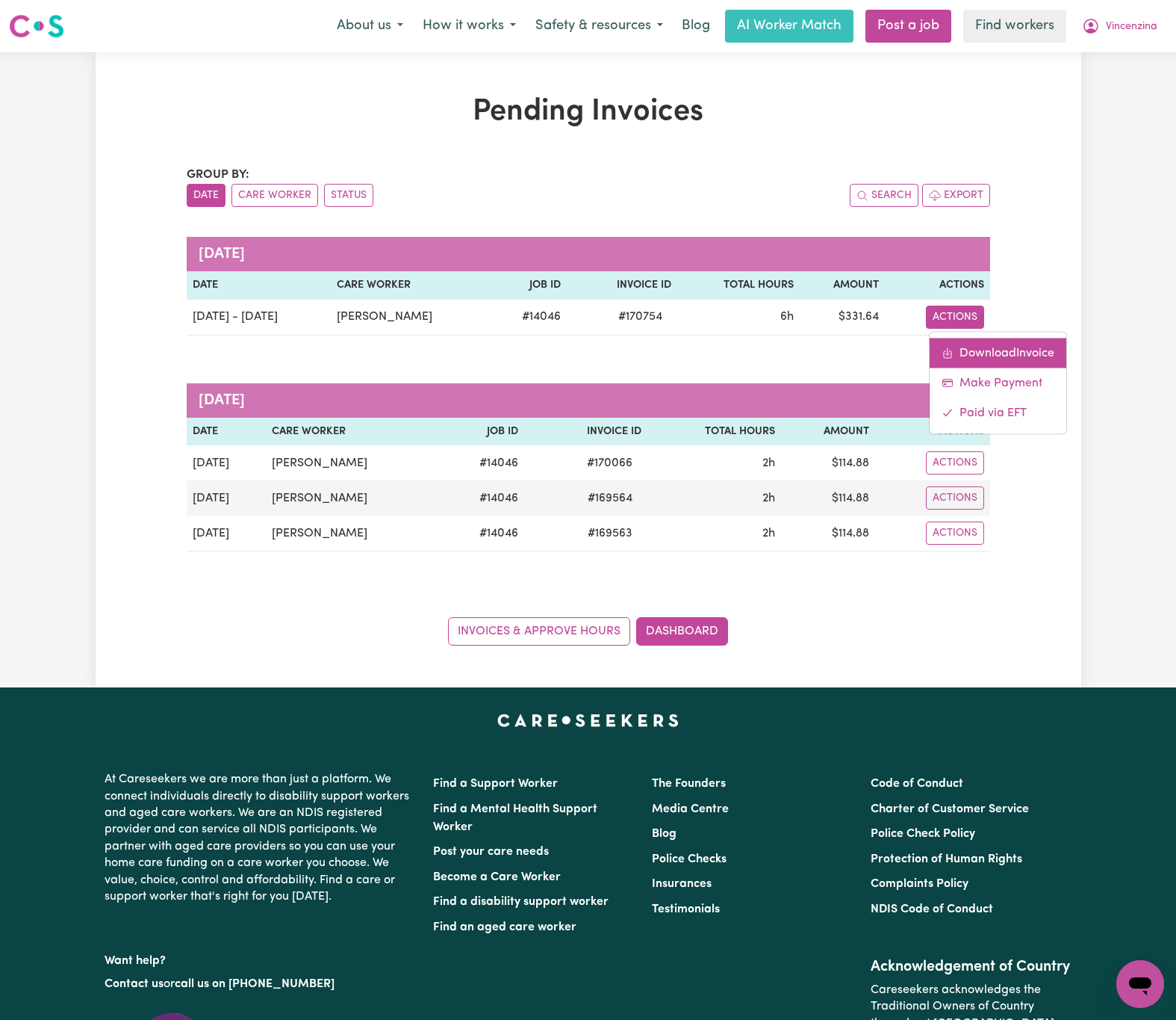
click at [1036, 361] on link "Download Invoice" at bounding box center [997, 353] width 136 height 30
click at [1110, 17] on button "Vincenzina" at bounding box center [1120, 26] width 95 height 31
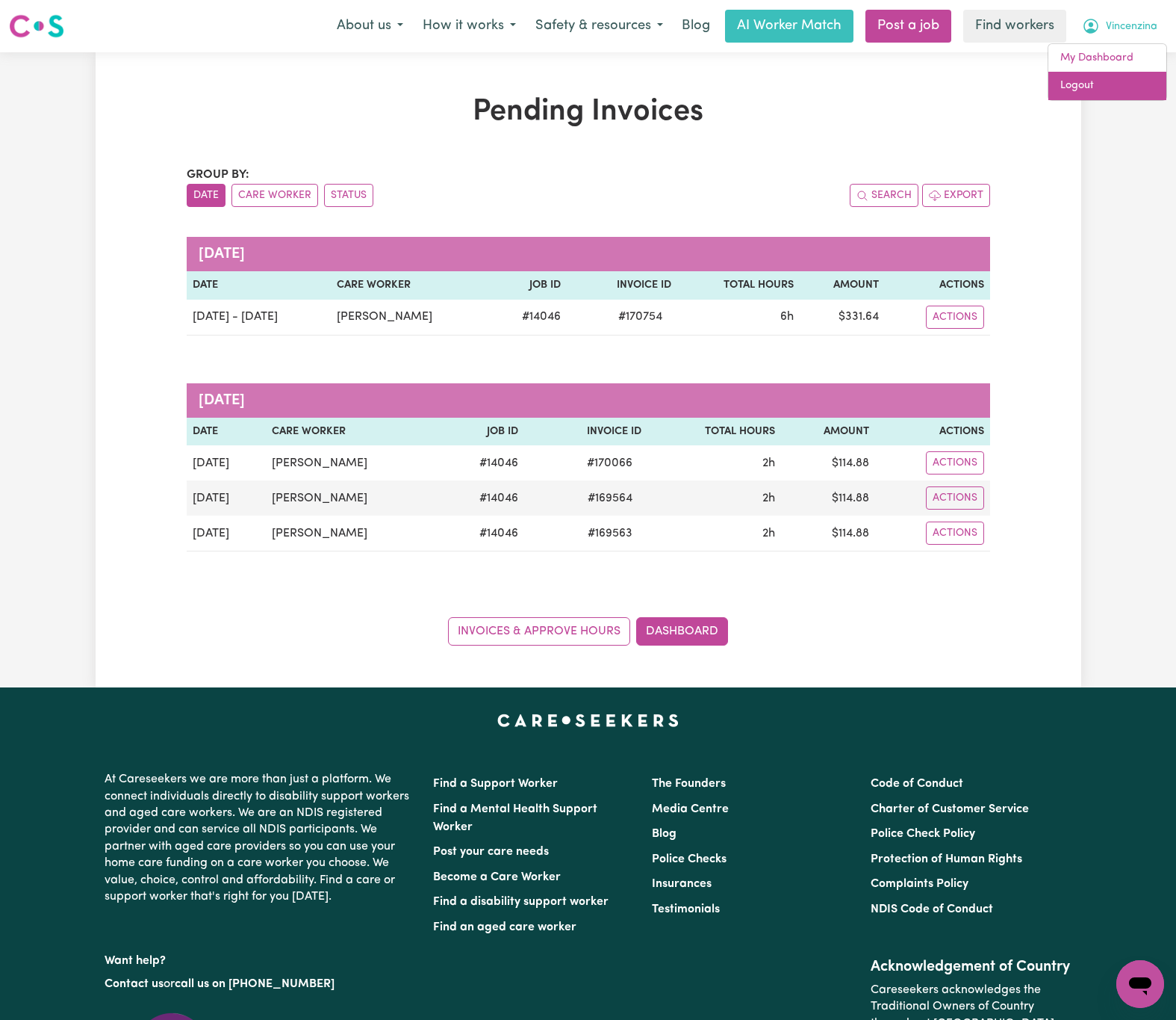
click at [1127, 88] on link "Logout" at bounding box center [1107, 86] width 118 height 29
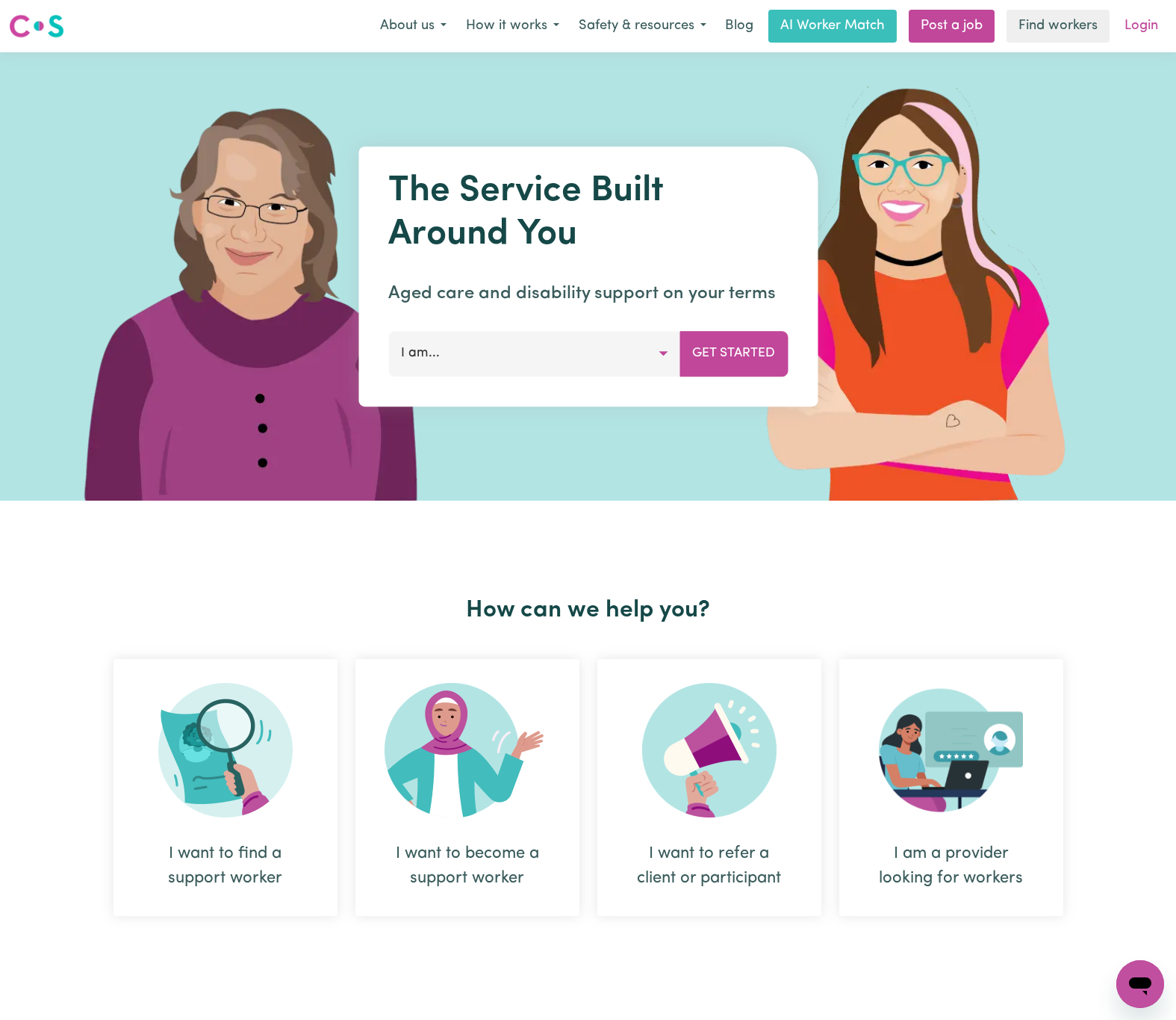
click at [1141, 25] on link "Login" at bounding box center [1141, 26] width 51 height 33
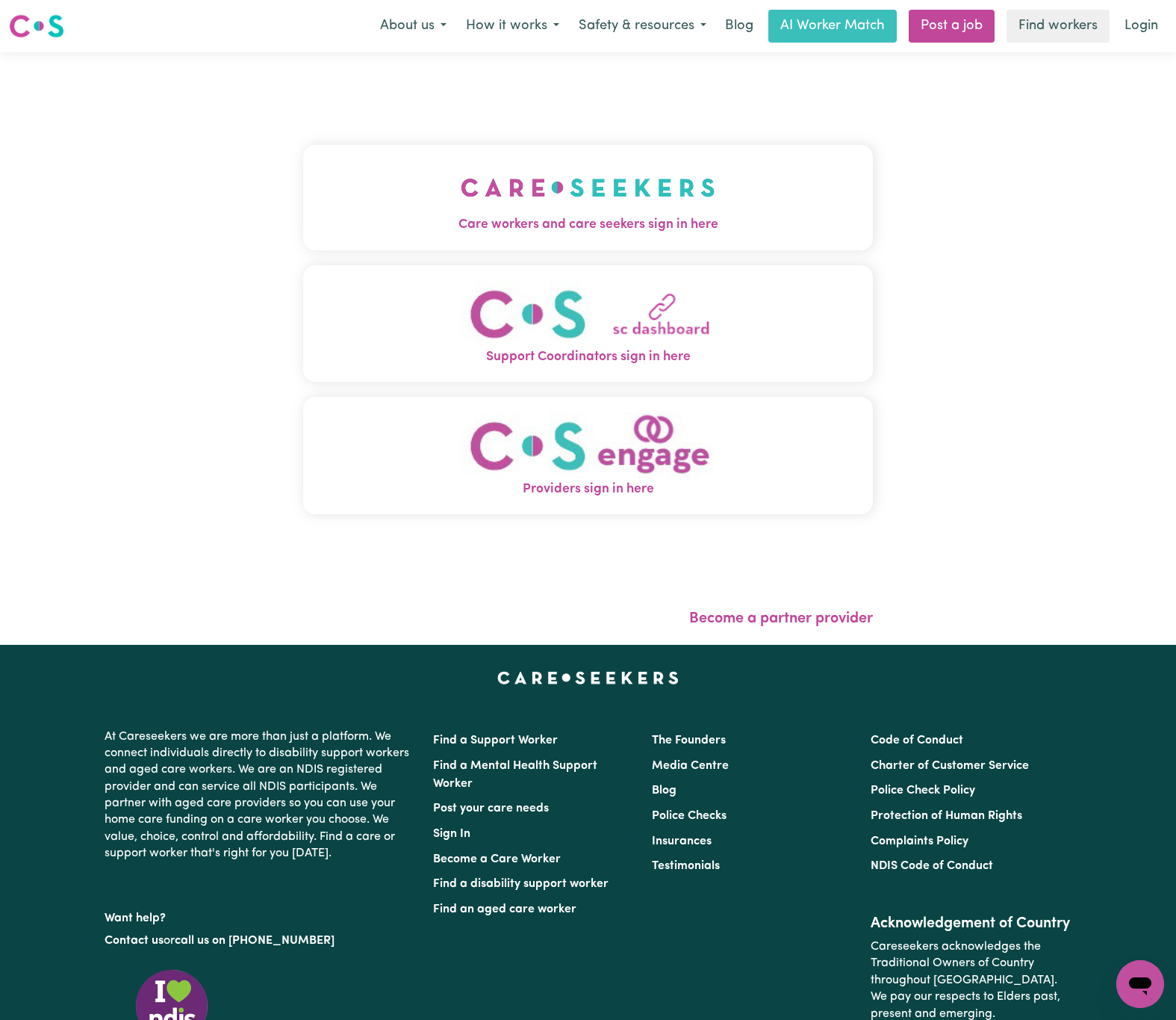
click at [529, 182] on img "Care workers and care seekers sign in here" at bounding box center [587, 188] width 254 height 56
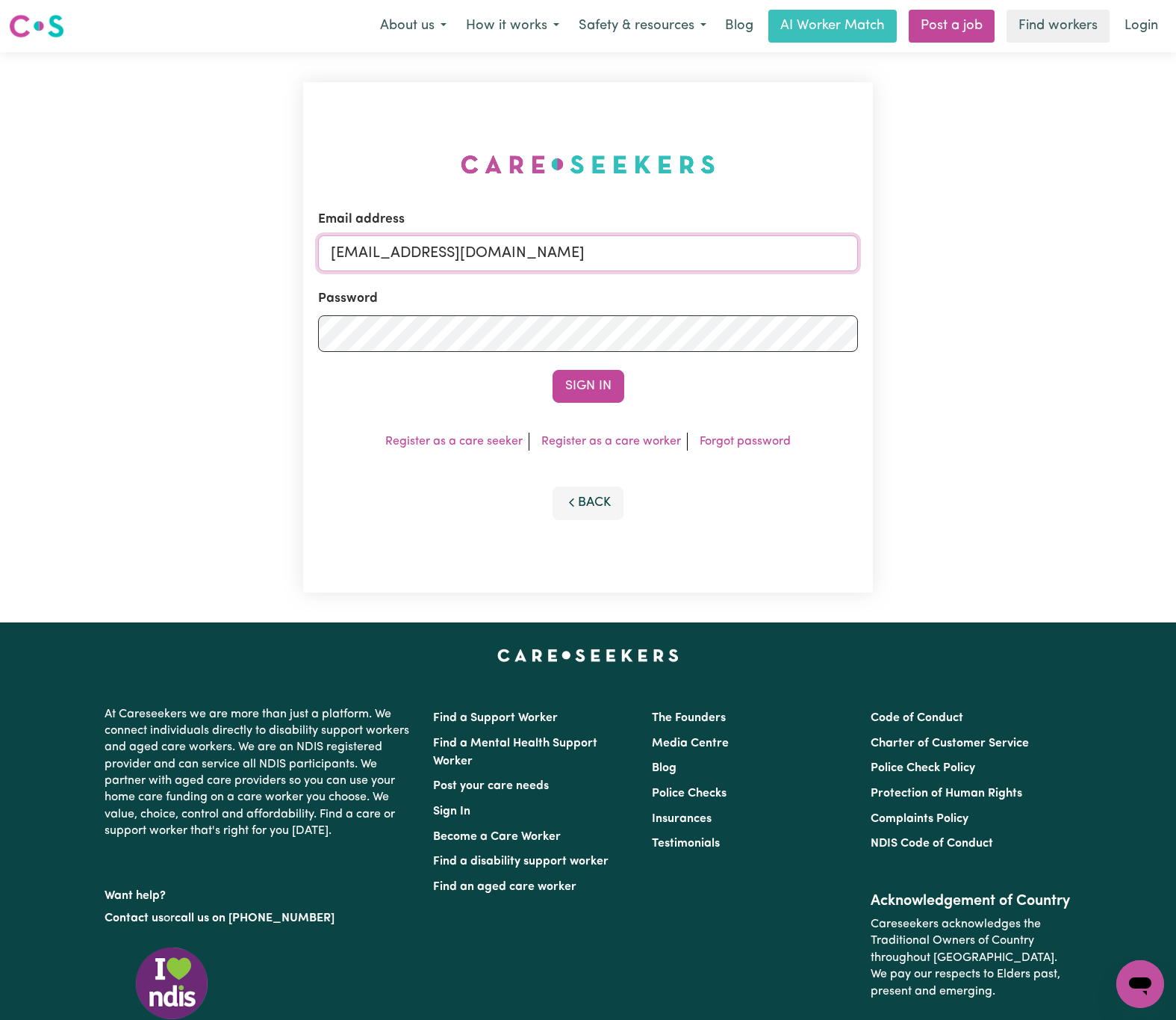
drag, startPoint x: 411, startPoint y: 252, endPoint x: 789, endPoint y: 281, distance: 379.1
click at [789, 281] on form "Email address [EMAIL_ADDRESS][DOMAIN_NAME] Password Sign In" at bounding box center [588, 307] width 540 height 193
paste input "NailaYasmeenWRF"
type input "[EMAIL_ADDRESS][DOMAIN_NAME]"
click at [552, 370] on button "Sign In" at bounding box center [588, 387] width 72 height 33
